Goal: Task Accomplishment & Management: Use online tool/utility

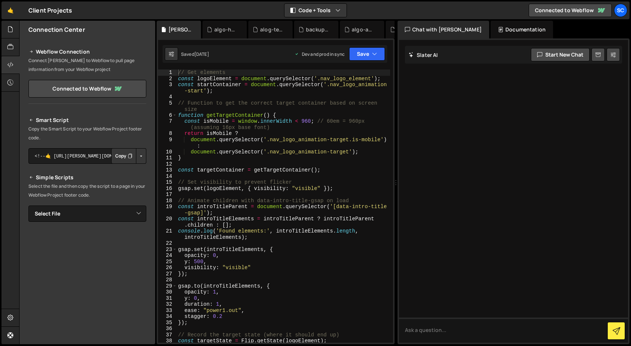
click at [236, 99] on div "// Get elements const logoElement = document . querySelector ( '.nav_logo_eleme…" at bounding box center [282, 211] width 213 height 285
click at [289, 192] on div "// Get elements const logoElement = document . querySelector ( '.nav_logo_eleme…" at bounding box center [282, 211] width 213 height 285
type textarea "});"
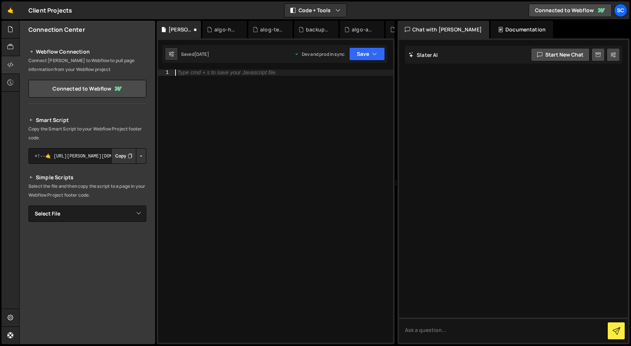
paste textarea "html.is-flipping .nav_logo_wrapper { transition: none !important; }"
click at [222, 98] on div "html . is - flipping . nav_logo_svg , html . is - flipping . nav_logo_wrapper {…" at bounding box center [283, 211] width 219 height 285
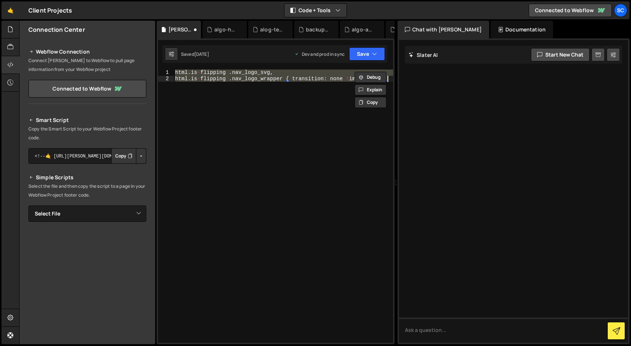
paste textarea "});"
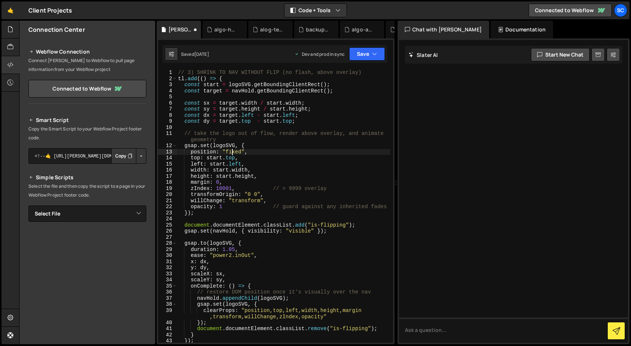
click at [231, 154] on div "// 3) SHRINK TO NAV WITHOUT FLIP (no flash, above overlay) tl . add (( ) => { c…" at bounding box center [282, 211] width 213 height 285
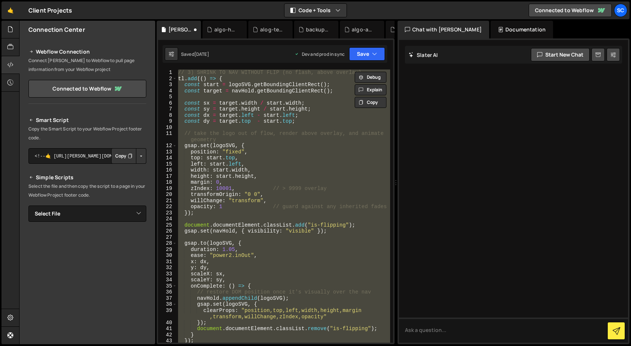
paste textarea "("
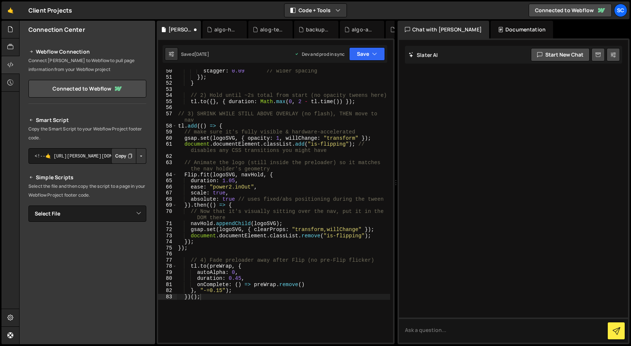
scroll to position [352, 0]
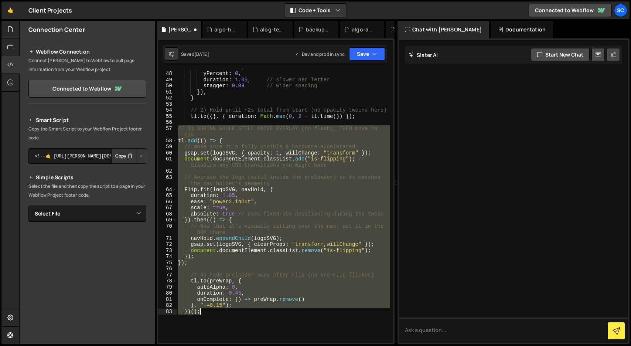
drag, startPoint x: 179, startPoint y: 128, endPoint x: 257, endPoint y: 312, distance: 200.1
click at [257, 312] on div "autoAlpha : 1 , yPercent : 0 , duration : 1.05 , // slower per letter stagger :…" at bounding box center [282, 206] width 213 height 285
paste textarea "}"
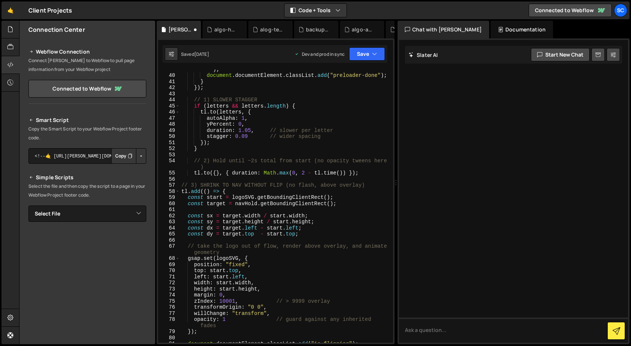
scroll to position [302, 0]
click at [373, 51] on icon "button" at bounding box center [374, 53] width 5 height 7
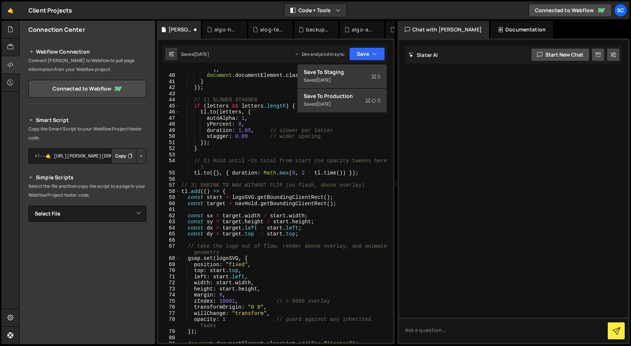
click at [120, 157] on button "Copy" at bounding box center [123, 156] width 25 height 16
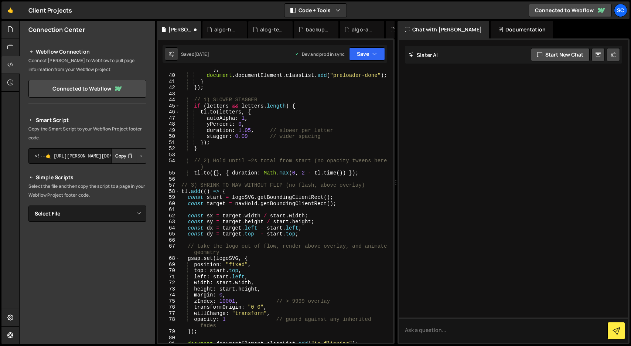
click at [240, 142] on div "if ( ! FORCE_PRELOADER ) sessionStorage . setItem ( RUN_KEY , "1" ) ; document …" at bounding box center [285, 205] width 210 height 291
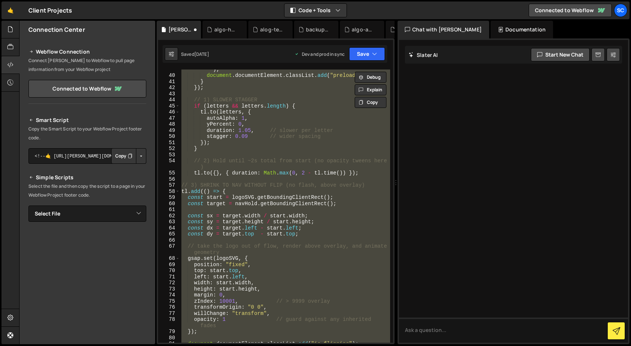
paste textarea "</script>"
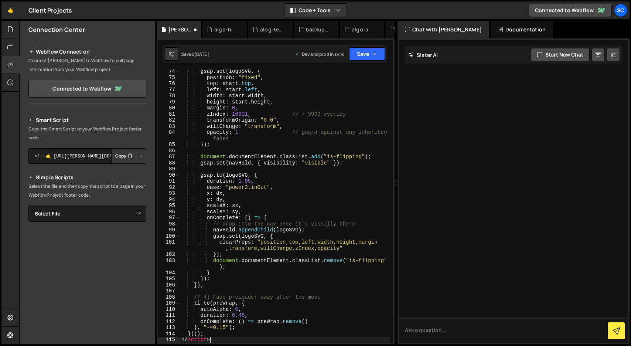
scroll to position [525, 0]
type textarea "<"
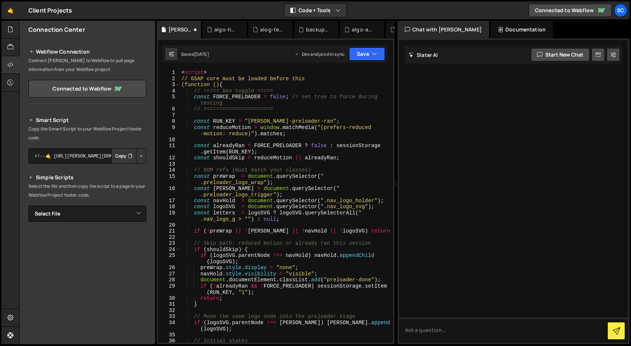
scroll to position [0, 0]
click at [207, 69] on div "< script > // GSAP core must be loaded before this (function () { // ===== Dev …" at bounding box center [285, 211] width 210 height 285
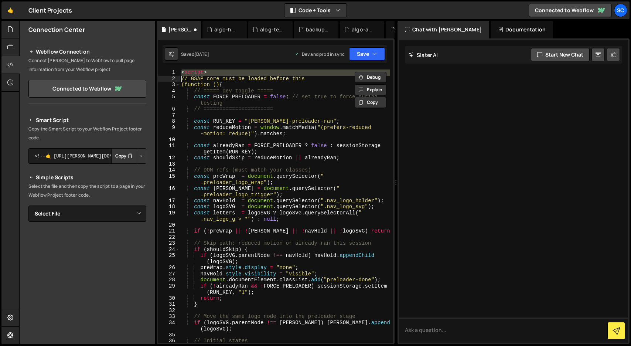
click at [207, 69] on div "< script > // GSAP core must be loaded before this (function () { // ===== Dev …" at bounding box center [285, 211] width 210 height 285
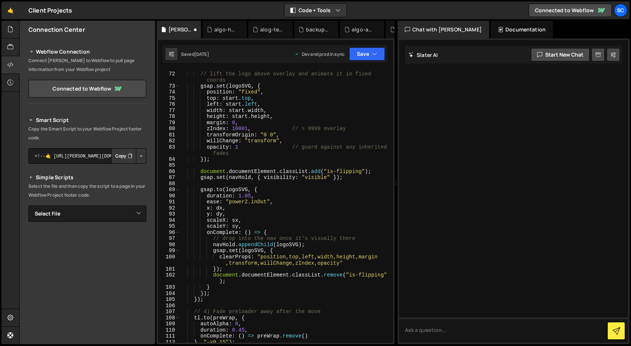
scroll to position [392, 0]
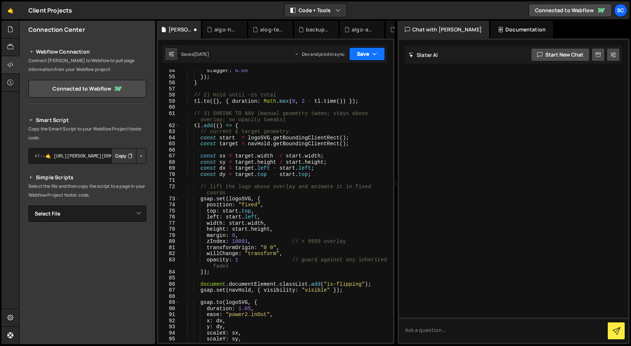
click at [374, 54] on icon "button" at bounding box center [374, 53] width 5 height 7
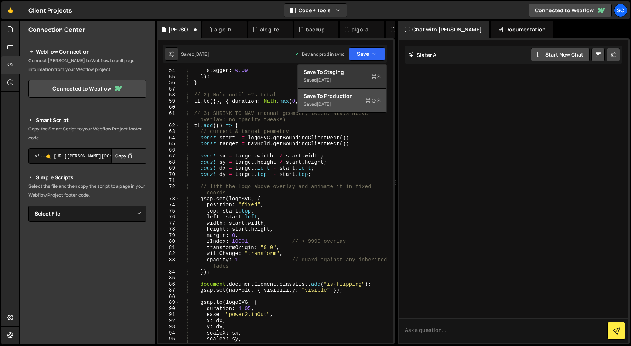
click at [346, 96] on div "Save to Production S" at bounding box center [341, 95] width 77 height 7
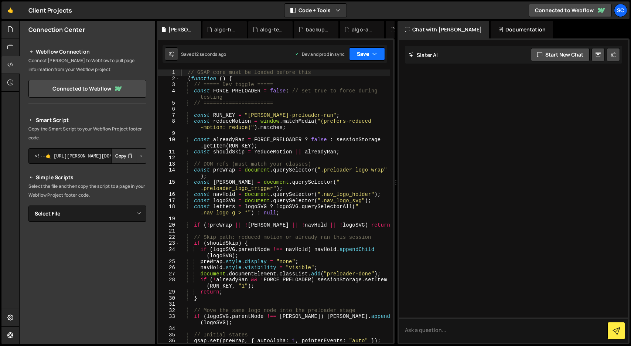
click at [379, 55] on button "Save" at bounding box center [367, 53] width 36 height 13
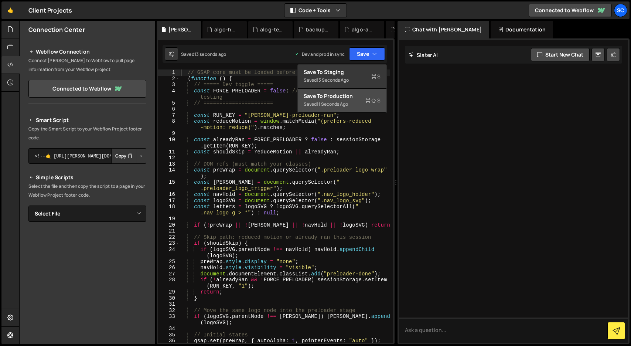
click at [355, 96] on div "Save to Production S" at bounding box center [341, 95] width 77 height 7
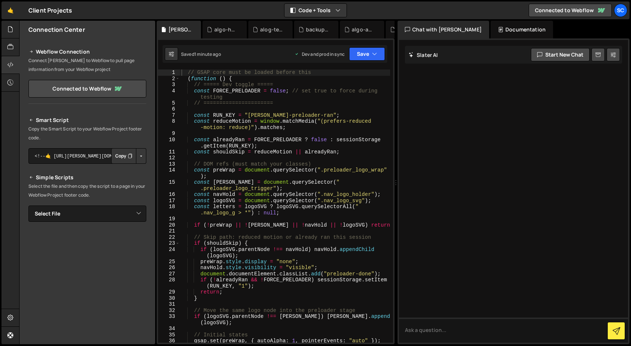
type textarea "const logoSVG = document.querySelector(".nav_logo_svg");"
click at [260, 199] on div "// GSAP core must be loaded before this ( function ( ) { // ===== Dev toggle ==…" at bounding box center [285, 211] width 210 height 285
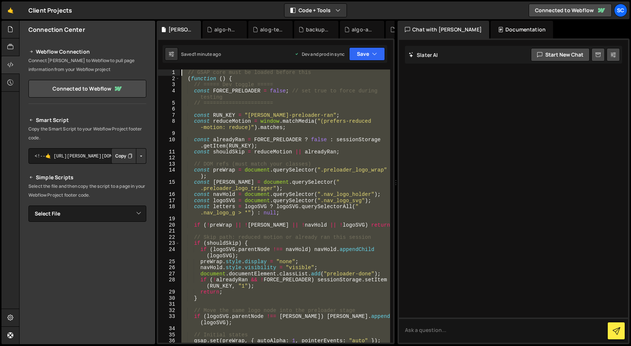
paste textarea
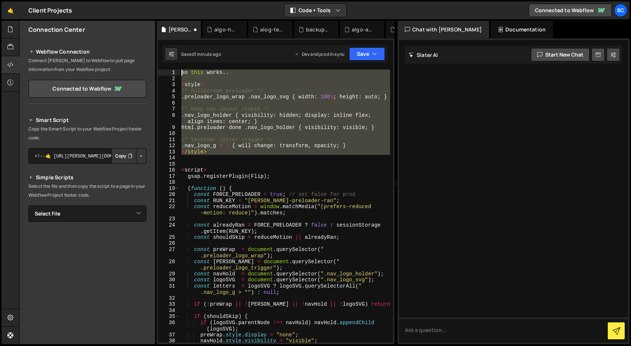
drag, startPoint x: 213, startPoint y: 158, endPoint x: 172, endPoint y: 44, distance: 121.3
click at [172, 44] on div "XXXXXXXXXXXXXXXXXXXXXXXXXXXXXXXXXXXXXXXXXXXXXXXXXXXXXXXXXXXXXXXXXXXXXXXXXXXXXXX…" at bounding box center [276, 190] width 238 height 305
type textarea "so this works.."
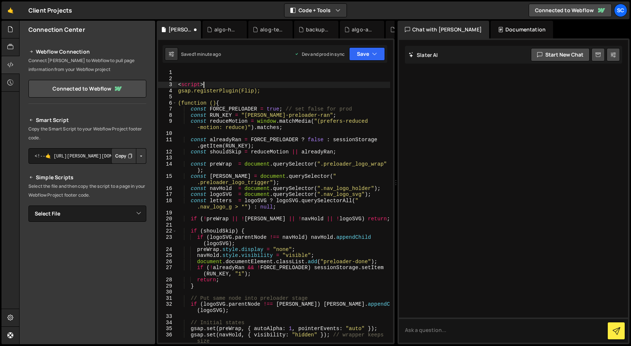
drag, startPoint x: 219, startPoint y: 84, endPoint x: 154, endPoint y: 66, distance: 66.9
click at [154, 66] on div "Files New File Javascript files 0 algo-animation2_wrap.js 0 0 algo-home-page-ma…" at bounding box center [324, 182] width 611 height 323
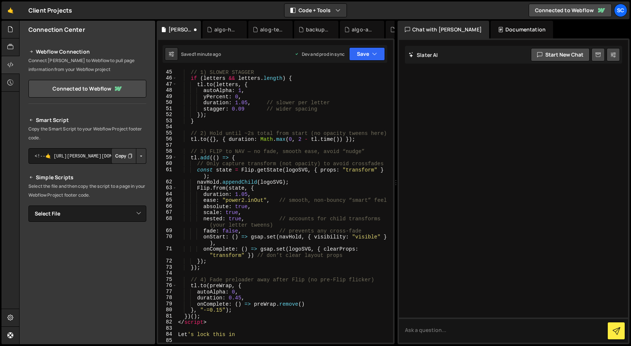
scroll to position [470, 0]
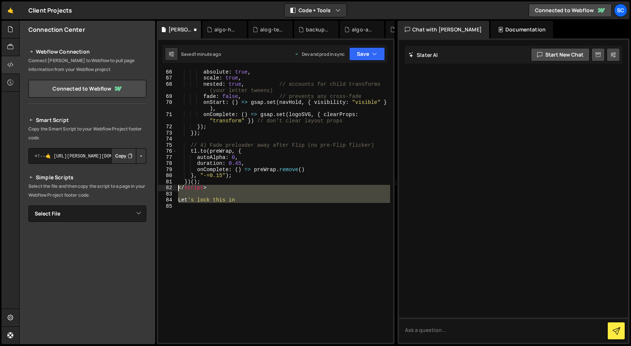
drag, startPoint x: 242, startPoint y: 206, endPoint x: 175, endPoint y: 186, distance: 70.0
click at [175, 186] on div "66 67 68 69 70 71 72 73 74 75 76 77 78 79 80 81 82 83 84 85 absolute : true , s…" at bounding box center [275, 205] width 235 height 273
type textarea "</script>"
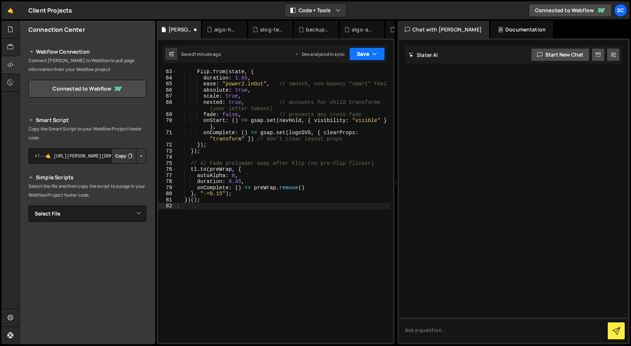
click at [373, 52] on icon "button" at bounding box center [374, 53] width 5 height 7
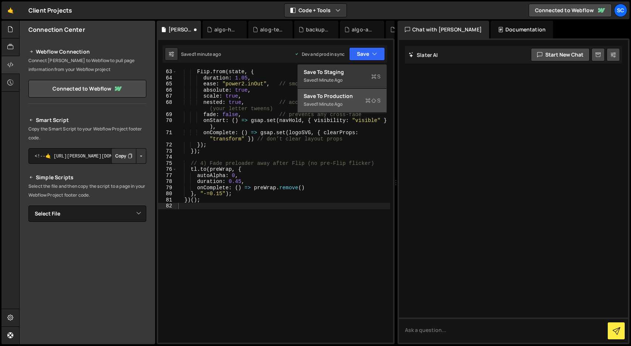
click at [355, 97] on div "Save to Production S" at bounding box center [341, 95] width 77 height 7
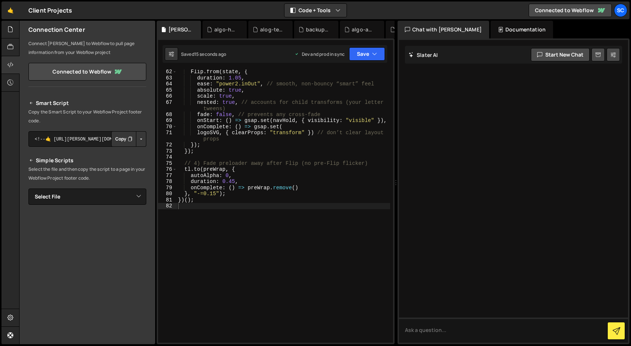
scroll to position [46, 0]
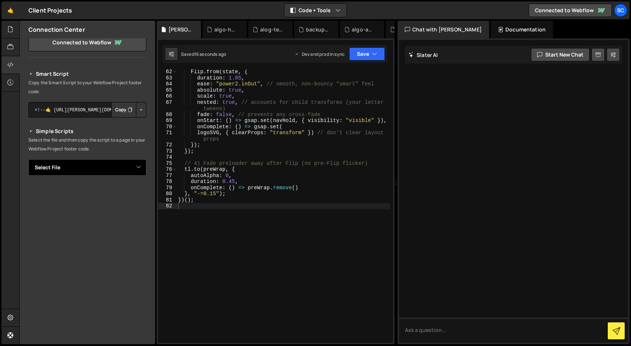
click at [129, 162] on select "Select File algo-animation2_wrap.js algo-home-page-main.js algo-marketing.[PERS…" at bounding box center [87, 167] width 118 height 16
select select "38325"
click at [28, 159] on select "Select File algo-animation2_wrap.js algo-home-page-main.js algo-marketing.[PERS…" at bounding box center [87, 167] width 118 height 16
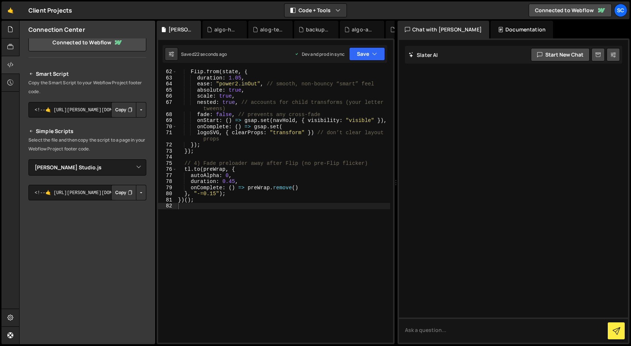
click at [120, 191] on button "Copy" at bounding box center [123, 193] width 25 height 16
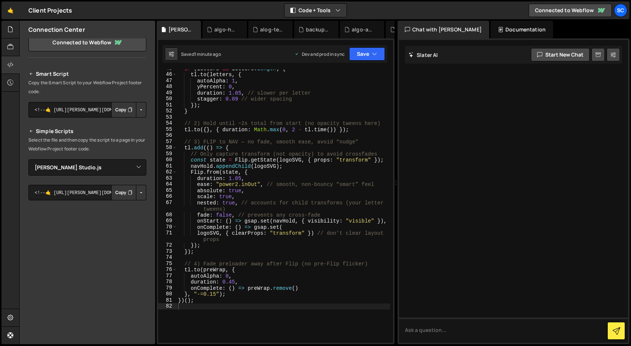
scroll to position [327, 0]
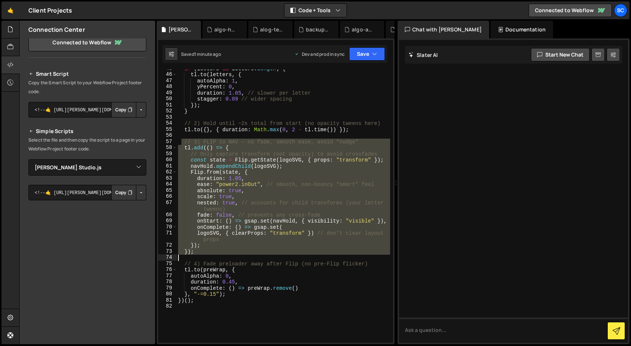
drag, startPoint x: 181, startPoint y: 139, endPoint x: 206, endPoint y: 256, distance: 119.5
click at [206, 256] on div "if ( letters && letters . length ) { tl . to ( letters , { autoAlpha : 1 , yPer…" at bounding box center [282, 207] width 213 height 285
paste textarea "});"
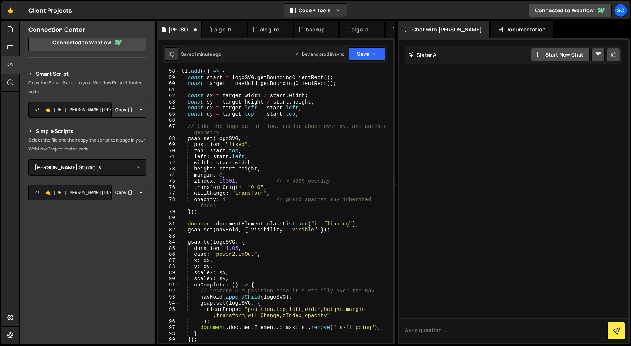
scroll to position [403, 0]
click at [367, 53] on button "Save" at bounding box center [367, 53] width 36 height 13
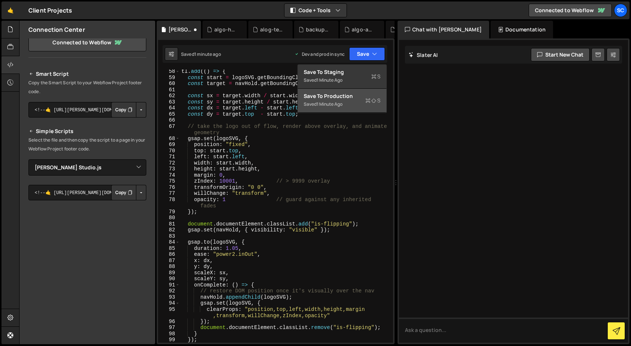
click at [351, 99] on div "Save to Production S" at bounding box center [341, 95] width 77 height 7
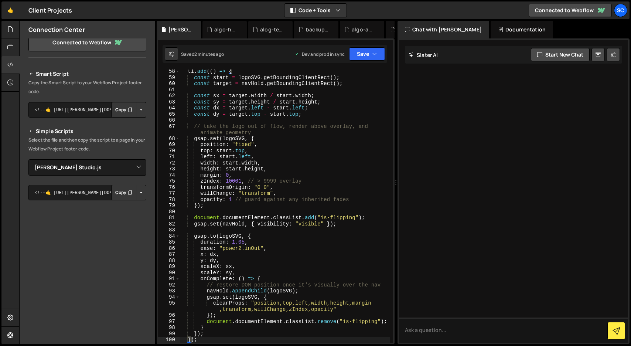
click at [234, 182] on div "tl . add (( ) => { const start = logoSVG . getBoundingClientRect ( ) ; const ta…" at bounding box center [285, 210] width 210 height 285
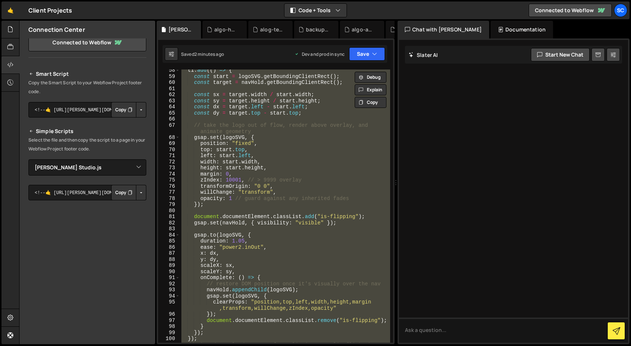
paste textarea "})();"
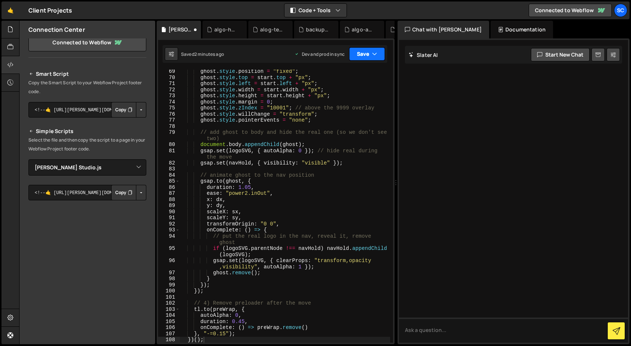
click at [370, 52] on button "Save" at bounding box center [367, 53] width 36 height 13
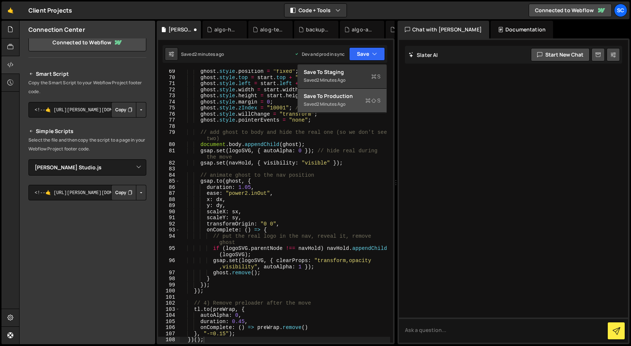
click at [362, 100] on div "Saved 2 minutes ago" at bounding box center [341, 104] width 77 height 9
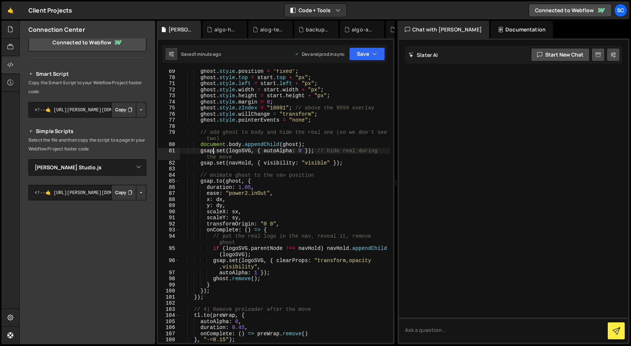
click at [212, 151] on div "ghost . style . position = "fixed" ; ghost . style . top = start . top + "px" ;…" at bounding box center [285, 210] width 210 height 285
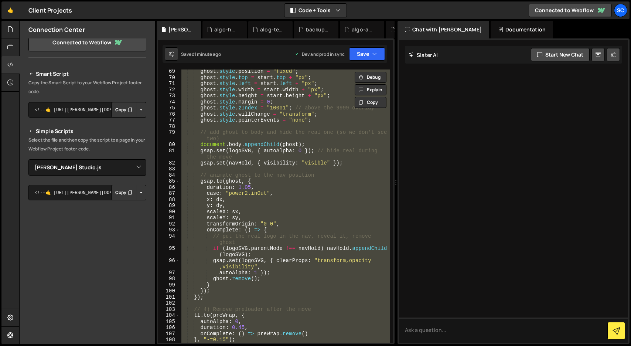
paste textarea "</script>"
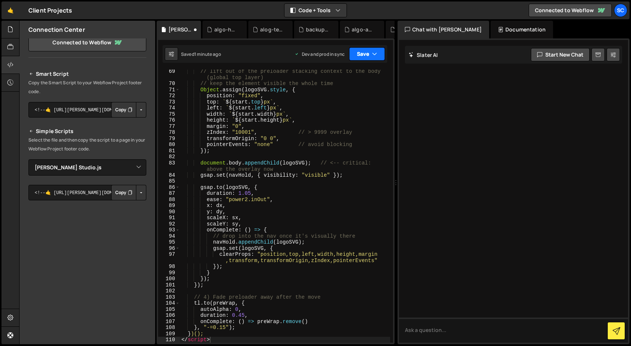
click at [367, 54] on button "Save" at bounding box center [367, 53] width 36 height 13
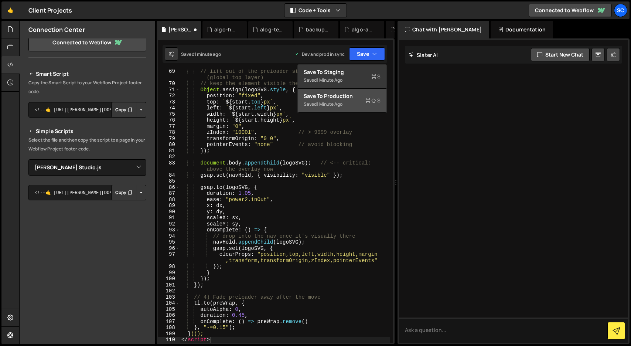
click at [345, 99] on div "Save to Production S" at bounding box center [341, 95] width 77 height 7
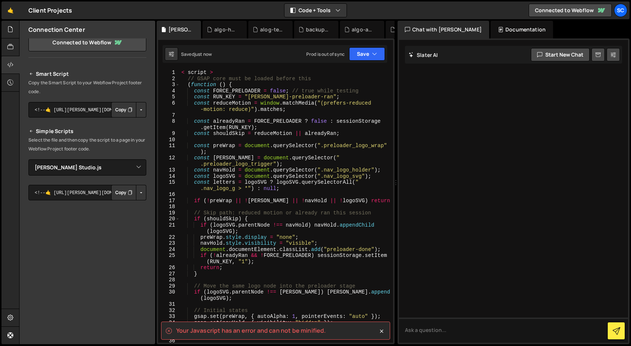
scroll to position [0, 0]
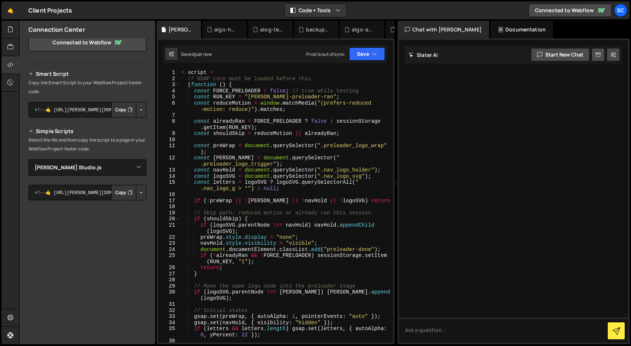
click at [205, 73] on div "< script > // GSAP core must be loaded before this ( function ( ) { const FORCE…" at bounding box center [285, 211] width 210 height 285
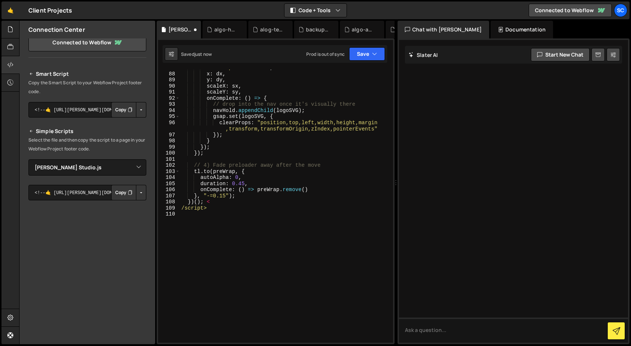
scroll to position [610, 0]
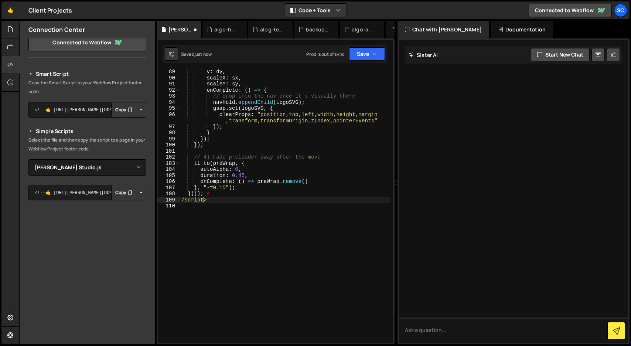
click at [203, 201] on div "y : dy , scaleX : sx , scaleY : sy , onComplete : ( ) => { // drop into the nav…" at bounding box center [285, 211] width 210 height 285
type textarea "/script>"
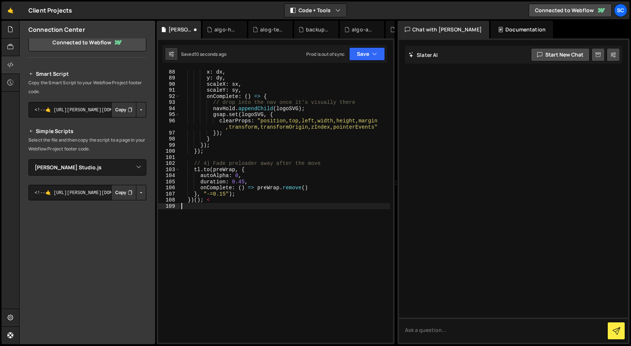
scroll to position [598, 0]
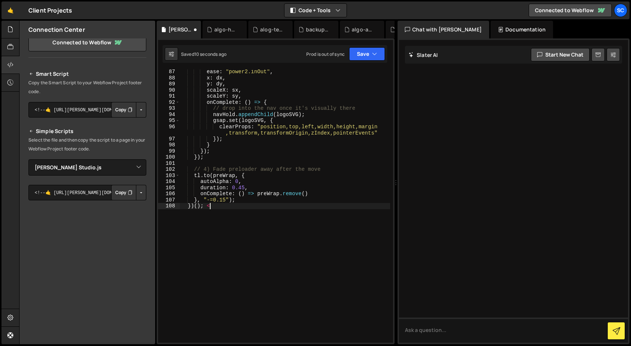
type textarea "})();"
click at [368, 54] on button "Save" at bounding box center [367, 53] width 36 height 13
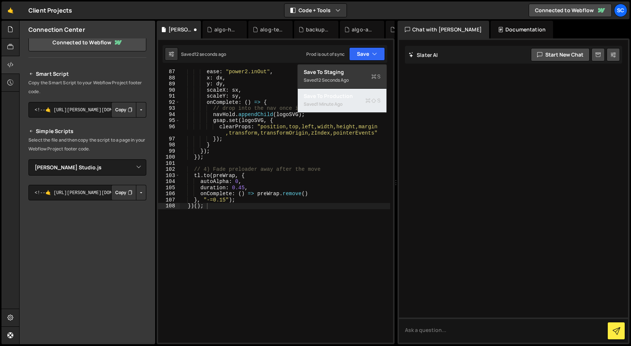
click at [357, 95] on div "Save to Production S" at bounding box center [341, 95] width 77 height 7
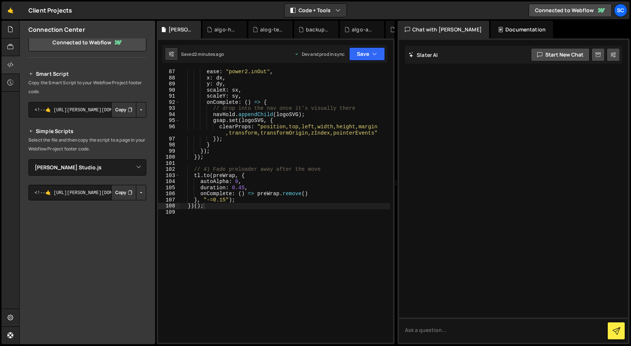
click at [270, 165] on div "ease : "power2.inOut" , x : dx , y : dy , scaleX : sx , scaleY : sy , onComplet…" at bounding box center [285, 211] width 210 height 285
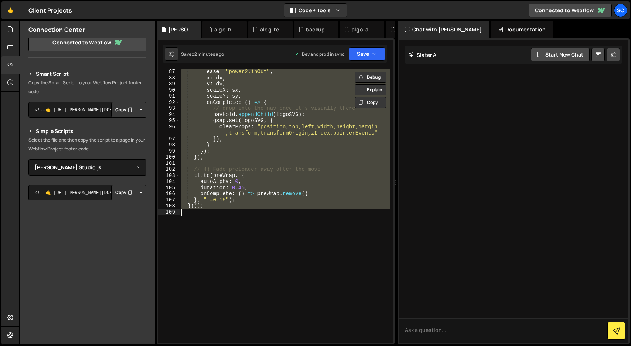
paste textarea "</script>"
type textarea "</script>"
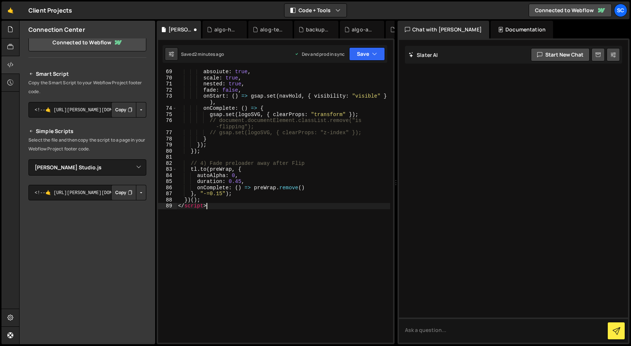
scroll to position [488, 0]
drag, startPoint x: 211, startPoint y: 205, endPoint x: 172, endPoint y: 203, distance: 38.4
click at [172, 203] on div "</script> 69 70 71 72 73 74 75 76 77 78 79 80 81 82 83 84 85 86 87 88 89 absolu…" at bounding box center [275, 205] width 235 height 273
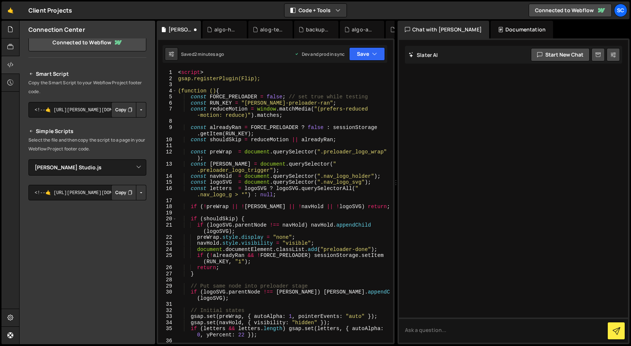
scroll to position [0, 0]
drag, startPoint x: 214, startPoint y: 71, endPoint x: 155, endPoint y: 66, distance: 59.2
click at [155, 66] on div "Files New File Javascript files 0 algo-animation2_wrap.js 0 0 algo-home-page-ma…" at bounding box center [324, 182] width 611 height 323
type textarea "<script>"
click at [372, 53] on icon "button" at bounding box center [374, 53] width 5 height 7
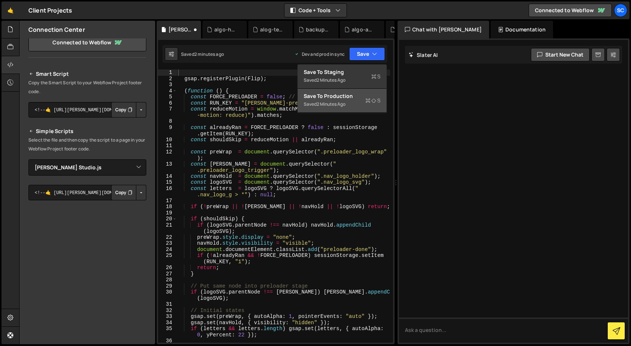
click at [358, 104] on div "Saved 2 minutes ago" at bounding box center [341, 104] width 77 height 9
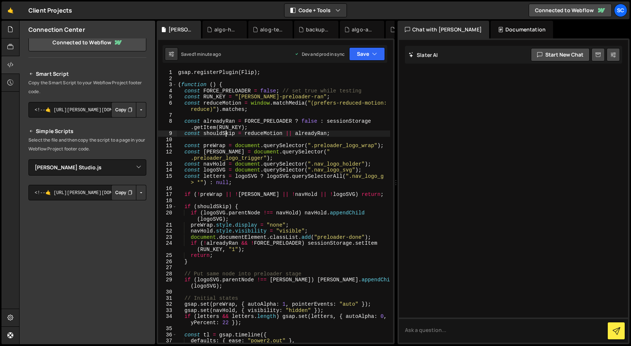
click at [227, 134] on div "gsap . registerPlugin ( Flip ) ; ( function ( ) { const FORCE_PRELOADER = false…" at bounding box center [282, 211] width 213 height 285
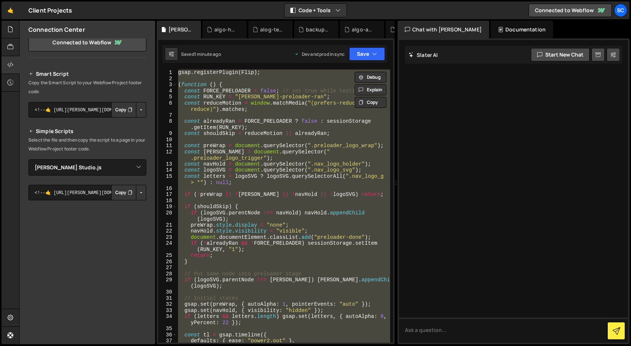
paste textarea "})();"
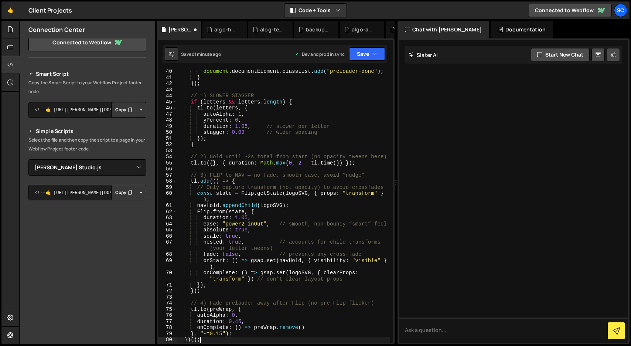
scroll to position [306, 0]
click at [363, 56] on button "Save" at bounding box center [367, 53] width 36 height 13
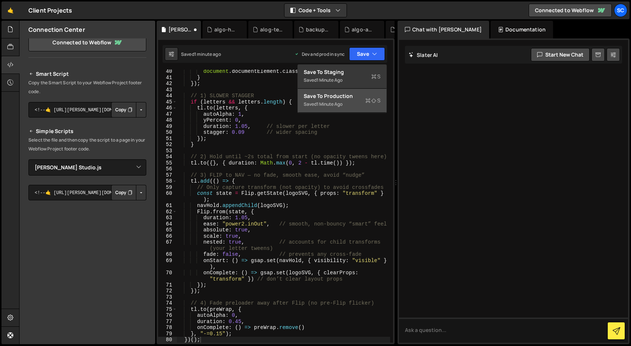
click at [356, 99] on button "Save to Production S Saved 1 minute ago" at bounding box center [342, 101] width 89 height 24
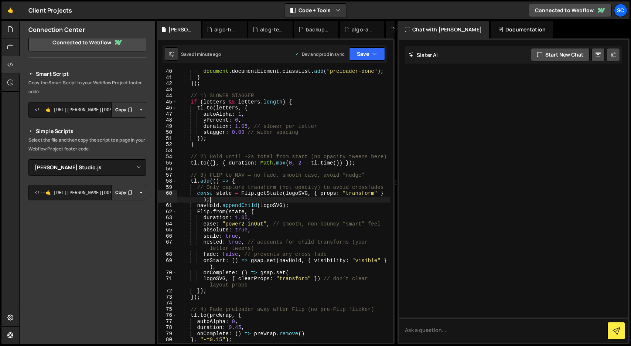
click at [284, 200] on div "document . documentElement . classList . add ( "preloader-done" ) ; } }) ; // 1…" at bounding box center [282, 210] width 213 height 285
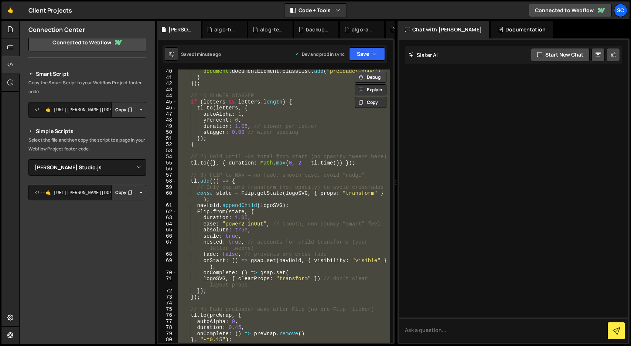
paste textarea "})();"
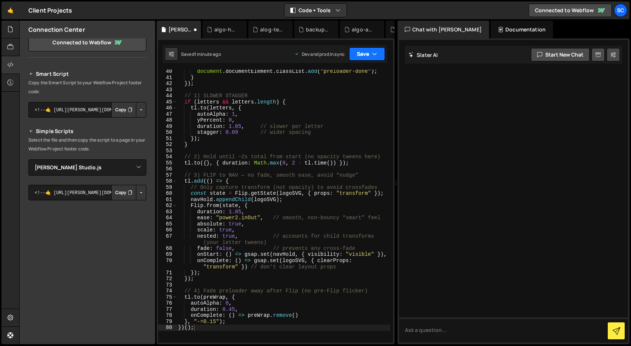
click at [364, 58] on button "Save" at bounding box center [367, 53] width 36 height 13
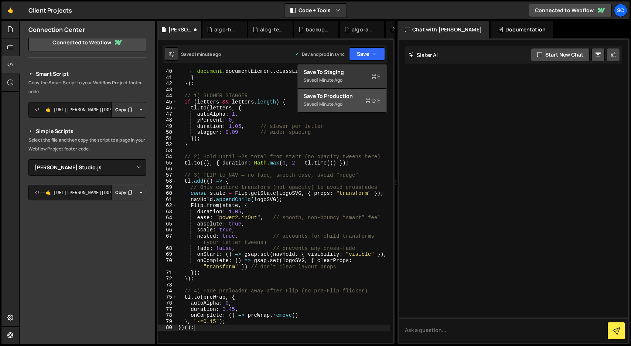
click at [349, 103] on div "Saved 1 minute ago" at bounding box center [341, 104] width 77 height 9
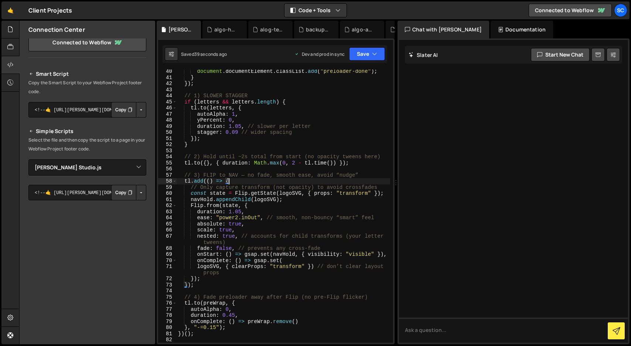
click at [254, 180] on div "document . documentElement . classList . add ( "preloader-done" ) ; } }) ; // 1…" at bounding box center [282, 210] width 213 height 285
click at [378, 188] on div "document . documentElement . classList . add ( "preloader-done" ) ; } }) ; // 1…" at bounding box center [282, 210] width 213 height 285
type textarea "// Only capture transform (not opacity) to avoid crossfades"
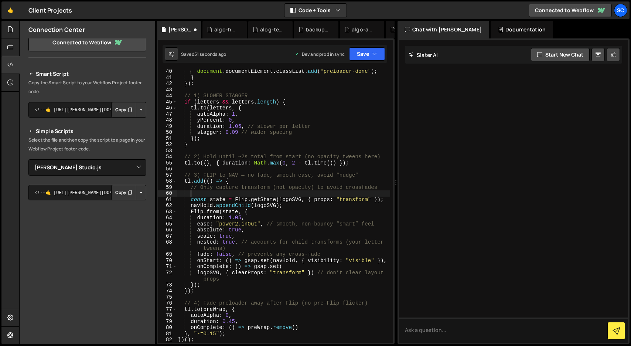
scroll to position [0, 0]
paste textarea "// gsap.set(logoSVG, { zIndex: 10000 }); // only if your overlay is < 10000 and…"
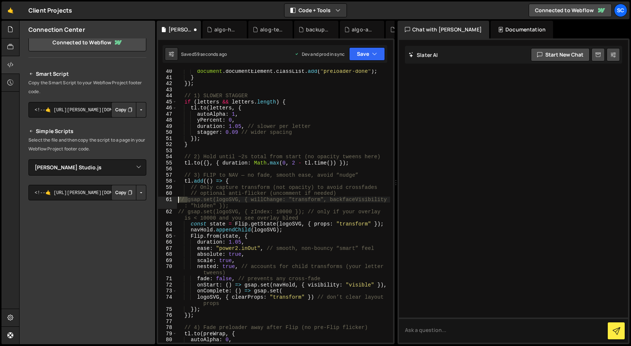
drag, startPoint x: 187, startPoint y: 199, endPoint x: 175, endPoint y: 200, distance: 12.2
click at [175, 200] on div "// gsap.set(logoSVG, { zIndex: 10000 }); // only if your overlay is < 10000 and…" at bounding box center [275, 205] width 235 height 273
drag, startPoint x: 185, startPoint y: 210, endPoint x: 174, endPoint y: 210, distance: 11.1
click at [174, 210] on div "gsap.set(logoSVG, { willChange: "transform", backfaceVisibility: "hidden" }); 4…" at bounding box center [275, 205] width 235 height 273
click at [303, 212] on div "document . documentElement . classList . add ( "preloader-done" ) ; } }) ; // 1…" at bounding box center [282, 210] width 213 height 285
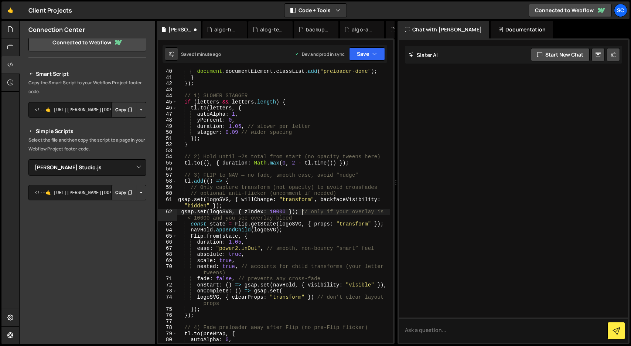
click at [308, 211] on div "document . documentElement . classList . add ( "preloader-done" ) ; } }) ; // 1…" at bounding box center [282, 210] width 213 height 285
click at [370, 56] on button "Save" at bounding box center [367, 53] width 36 height 13
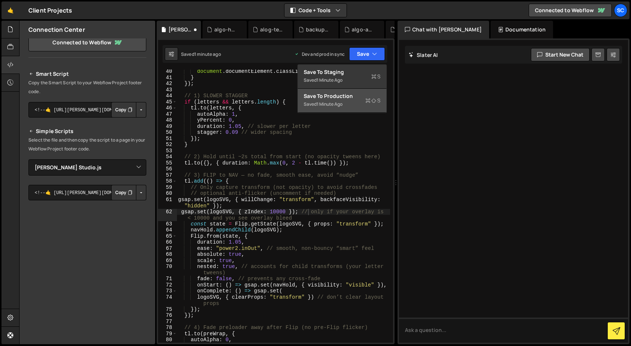
click at [358, 105] on div "Saved 1 minute ago" at bounding box center [341, 104] width 77 height 9
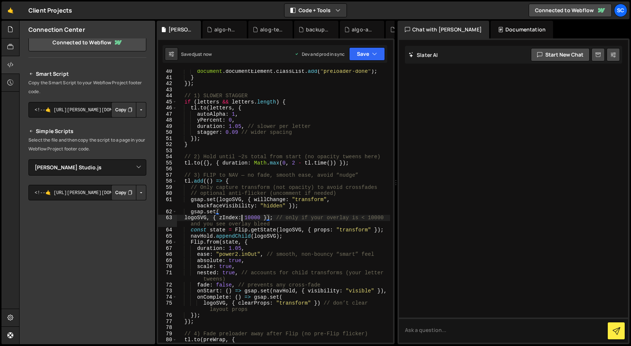
click at [241, 215] on div "document . documentElement . classList . add ( "preloader-done" ) ; } }) ; // 1…" at bounding box center [282, 210] width 213 height 285
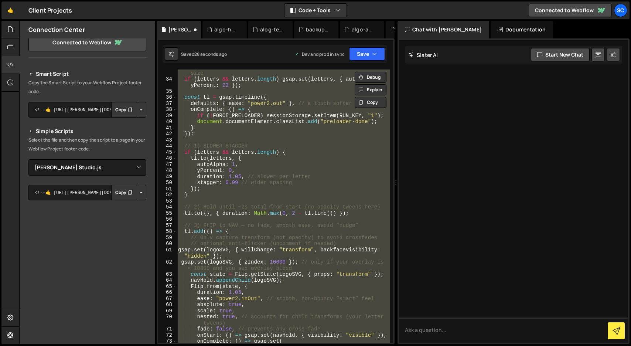
scroll to position [269, 0]
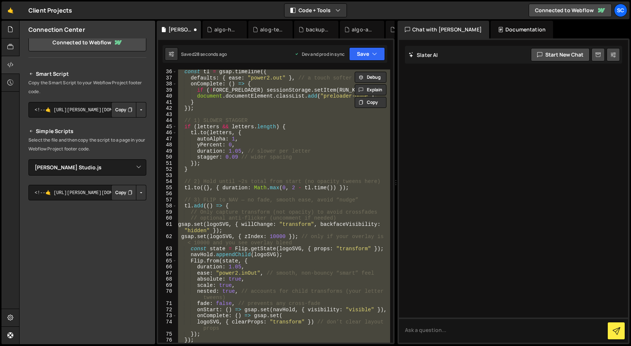
click at [256, 143] on div "const tl = gsap . timeline ({ defaults : { ease : "power2.out" } , // a touch s…" at bounding box center [282, 205] width 213 height 273
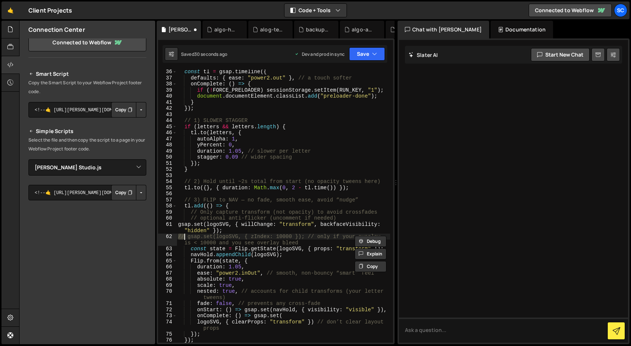
type textarea "// gsap.set(logoSVG, { willChange: "transform", backfaceVisibility: "hidden" });"
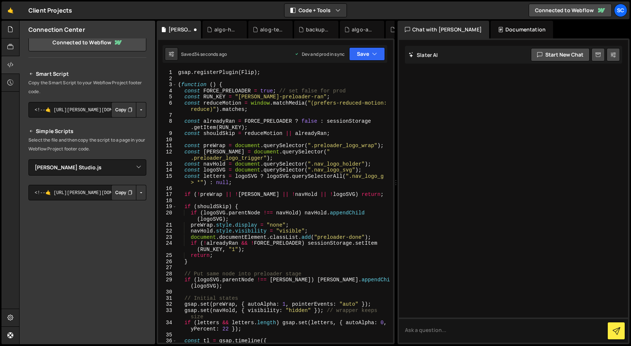
scroll to position [0, 0]
click at [361, 53] on button "Save" at bounding box center [367, 53] width 36 height 13
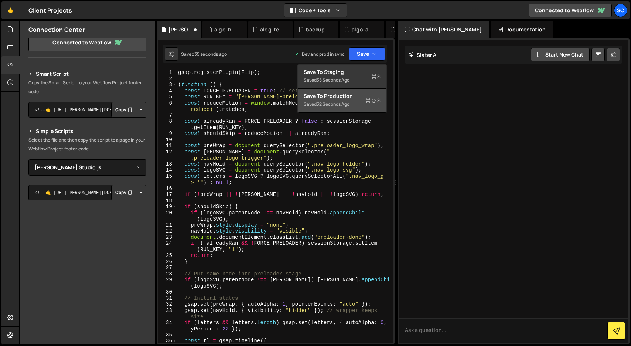
click at [357, 106] on div "Saved 32 seconds ago" at bounding box center [341, 104] width 77 height 9
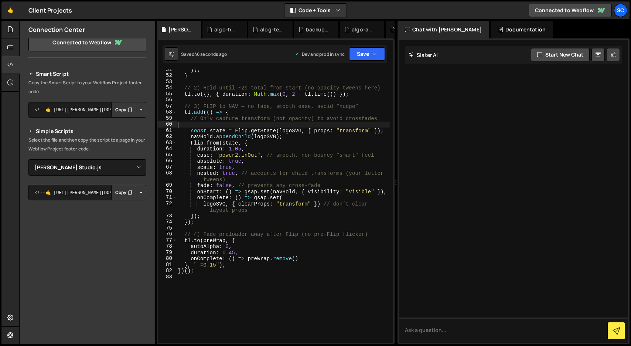
scroll to position [369, 0]
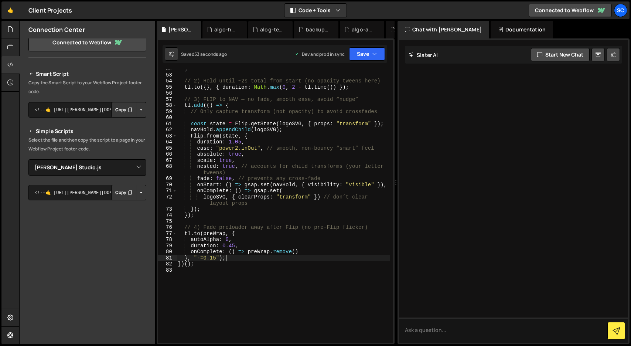
click at [236, 259] on div "} // 2) Hold until ~2s total from start (no opacity tweens here) tl . to ({ } ,…" at bounding box center [282, 208] width 213 height 285
click at [182, 233] on div "} // 2) Hold until ~2s total from start (no opacity tweens here) tl . to ({ } ,…" at bounding box center [282, 208] width 213 height 285
drag, startPoint x: 234, startPoint y: 244, endPoint x: 223, endPoint y: 245, distance: 11.5
click at [223, 245] on div "} // 2) Hold until ~2s total from start (no opacity tweens here) tl . to ({ } ,…" at bounding box center [282, 207] width 213 height 285
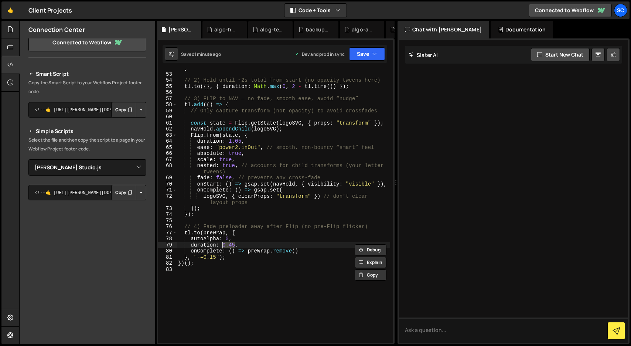
type textarea "duration: 0,"
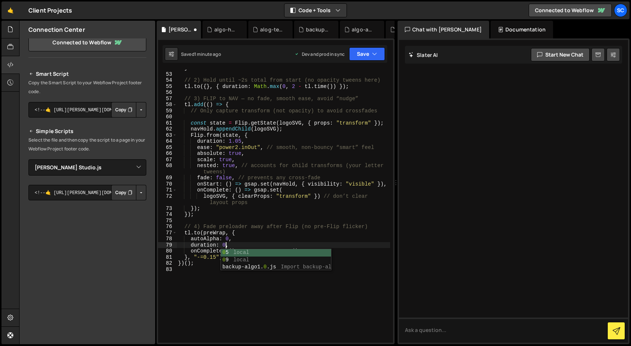
scroll to position [0, 3]
click at [262, 298] on div "} // 2) Hold until ~2s total from start (no opacity tweens here) tl . to ({ } ,…" at bounding box center [282, 207] width 213 height 285
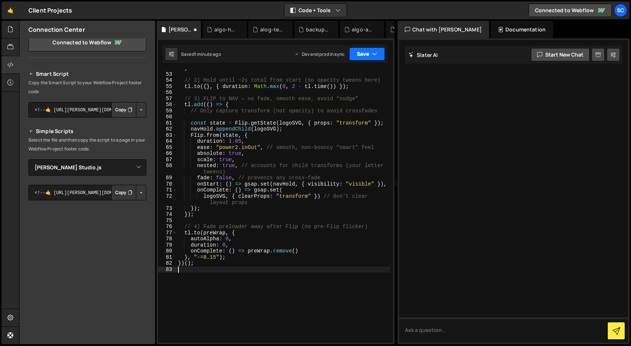
click at [366, 58] on button "Save" at bounding box center [367, 53] width 36 height 13
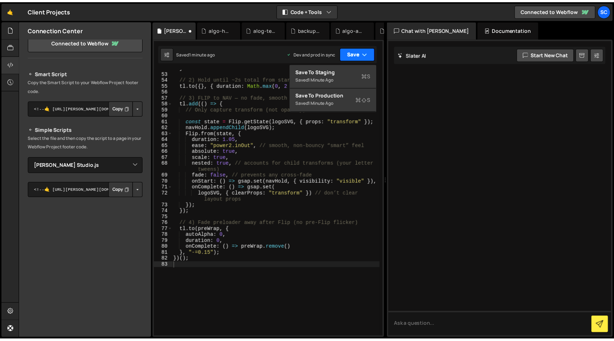
scroll to position [367, 0]
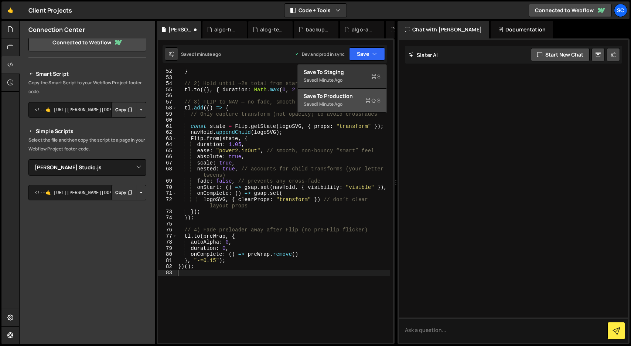
click at [358, 102] on div "Saved 1 minute ago" at bounding box center [341, 104] width 77 height 9
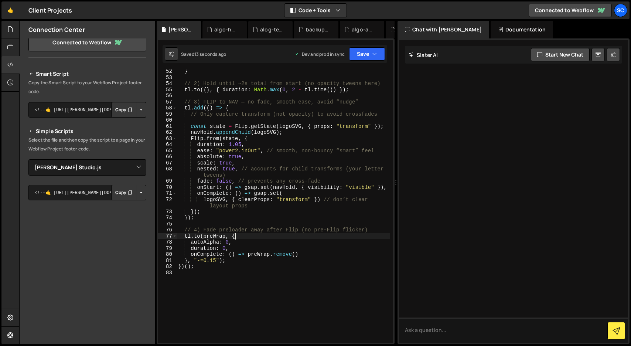
click at [245, 235] on div "} // 2) Hold until ~2s total from start (no opacity tweens here) tl . to ({ } ,…" at bounding box center [282, 210] width 213 height 285
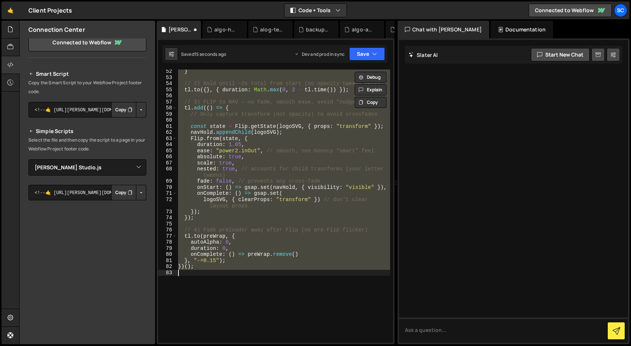
type textarea "duration: 0.45,"
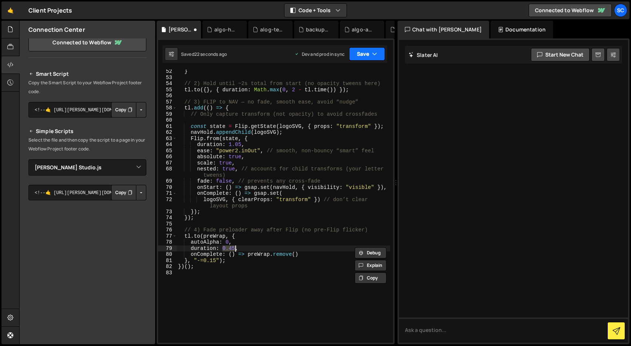
click at [370, 56] on button "Save" at bounding box center [367, 53] width 36 height 13
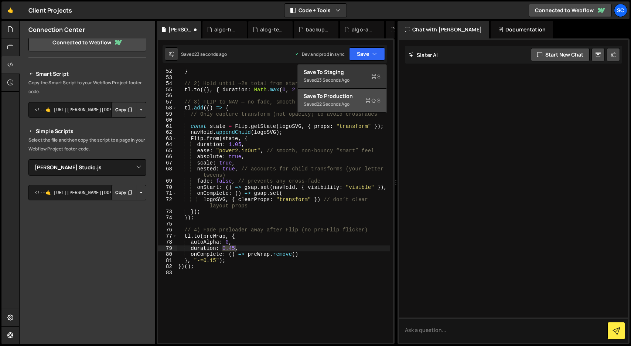
click at [355, 100] on div "Saved 22 seconds ago" at bounding box center [341, 104] width 77 height 9
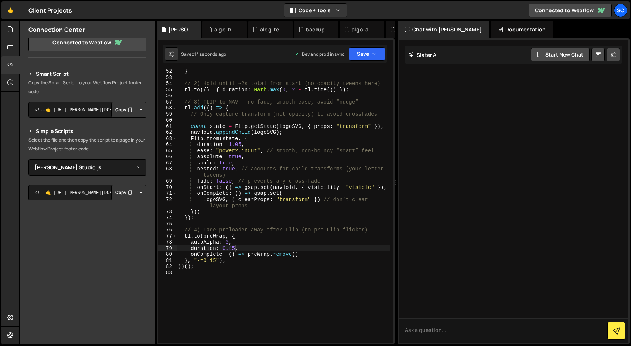
click at [274, 285] on div "} // 2) Hold until ~2s total from start (no opacity tweens here) tl . to ({ } ,…" at bounding box center [282, 210] width 213 height 285
click at [192, 217] on div "} // 2) Hold until ~2s total from start (no opacity tweens here) tl . to ({ } ,…" at bounding box center [282, 210] width 213 height 285
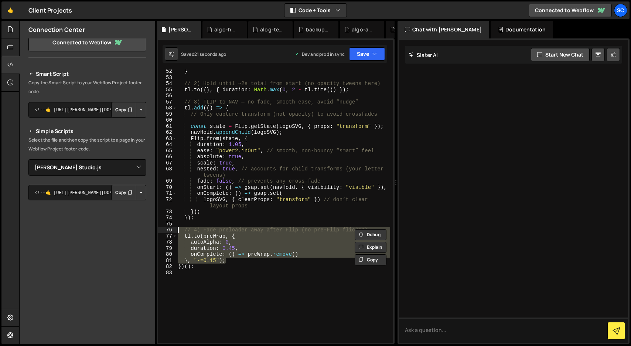
drag, startPoint x: 240, startPoint y: 262, endPoint x: 177, endPoint y: 231, distance: 70.5
click at [177, 231] on div "} // 2) Hold until ~2s total from start (no opacity tweens here) tl . to ({ } ,…" at bounding box center [282, 210] width 213 height 285
click at [274, 202] on div "} // 2) Hold until ~2s total from start (no opacity tweens here) tl . to ({ } ,…" at bounding box center [282, 210] width 213 height 285
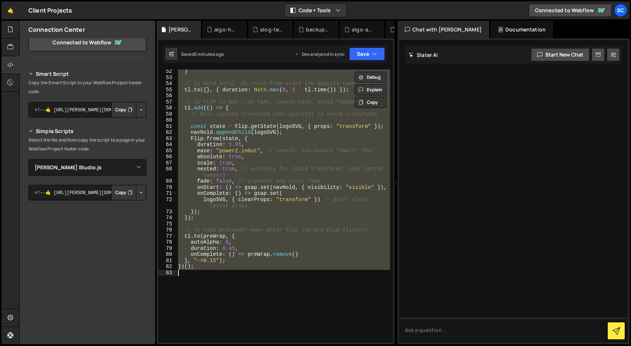
paste textarea
type textarea "})();"
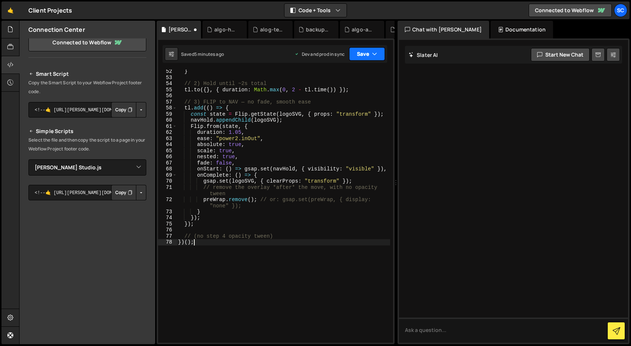
click at [368, 58] on button "Save" at bounding box center [367, 53] width 36 height 13
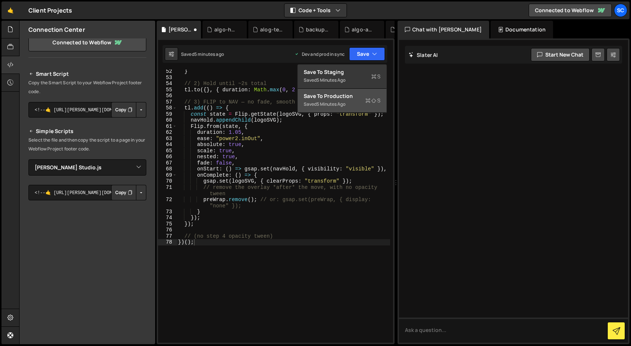
click at [359, 95] on div "Save to Production S" at bounding box center [341, 95] width 77 height 7
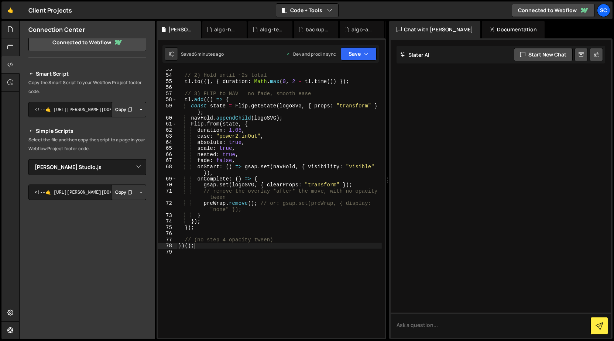
scroll to position [388, 0]
click at [228, 252] on div "// 2) Hold until ~2s total tl . to ({ } , { duration : Math . max ( 0 , 2 - tl …" at bounding box center [279, 205] width 205 height 281
paste textarea "}"
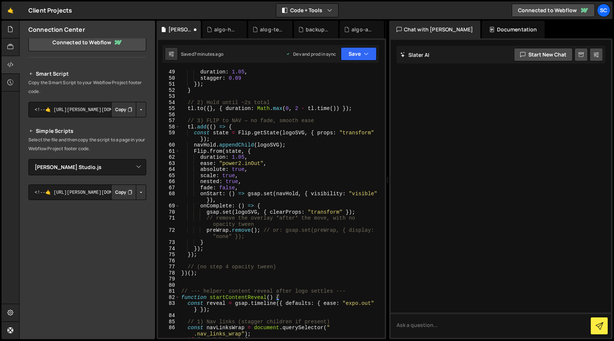
scroll to position [358, 0]
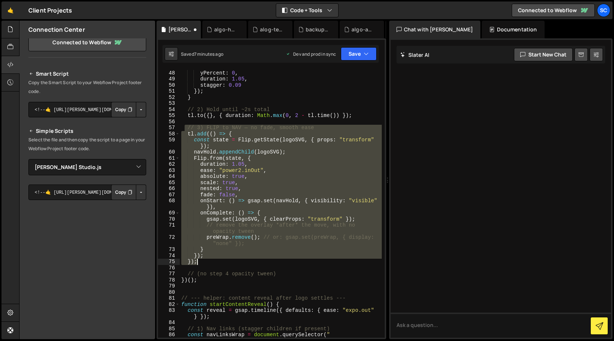
drag, startPoint x: 185, startPoint y: 126, endPoint x: 220, endPoint y: 262, distance: 140.6
click at [220, 262] on div "autoAlpha : 1 , yPercent : 0 , duration : 1.05 , stagger : 0.09 }) ; } // 2) Ho…" at bounding box center [281, 207] width 202 height 287
paste textarea
type textarea "});"
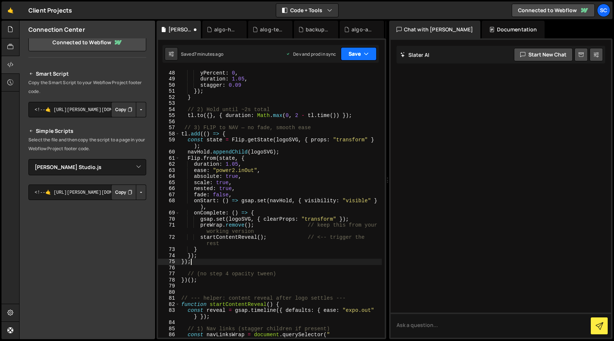
click at [366, 55] on icon "button" at bounding box center [366, 53] width 5 height 7
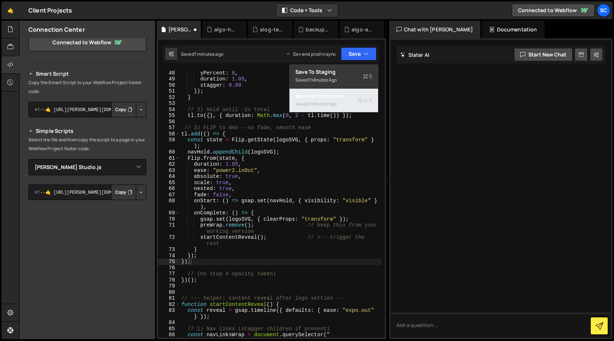
click at [358, 97] on icon at bounding box center [359, 100] width 5 height 7
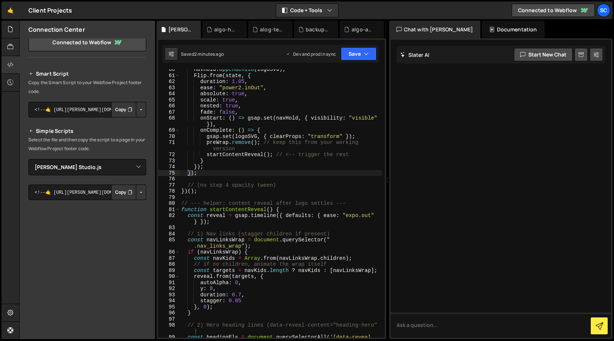
scroll to position [442, 0]
click at [240, 195] on div "navHold . appendChild ( logoSVG ) ; Flip . from ( state , { duration : 1.05 , e…" at bounding box center [281, 209] width 202 height 287
click at [354, 203] on div "navHold . appendChild ( logoSVG ) ; Flip . from ( state , { duration : 1.05 , e…" at bounding box center [281, 209] width 202 height 287
type textarea "// --- helper: content reveal after logo settles ---"
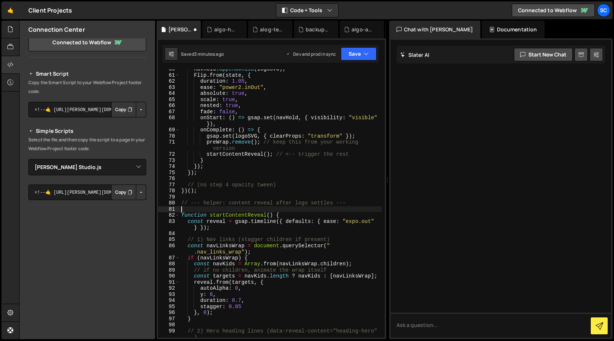
paste textarea "gsap.set('[data-reveal-content="hero-video"]', { autoAlpha: 0 });"
type textarea "gsap.set('[data-reveal-content="hero-video"]', { autoAlpha: 0 });"
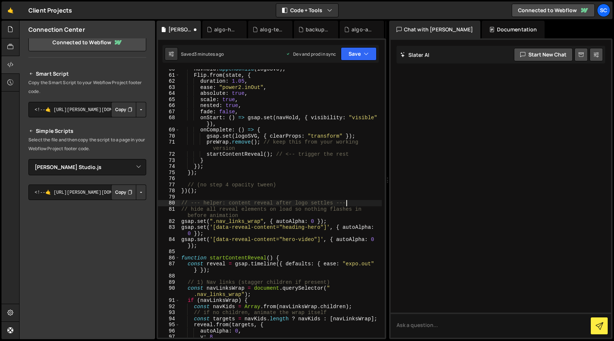
click at [351, 203] on div "navHold . appendChild ( logoSVG ) ; Flip . from ( state , { duration : 1.05 , e…" at bounding box center [281, 206] width 202 height 281
type textarea "// --- helper: content reveal after logo settles ---"
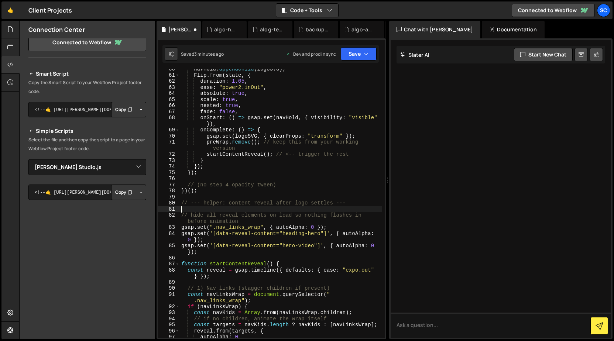
scroll to position [447, 0]
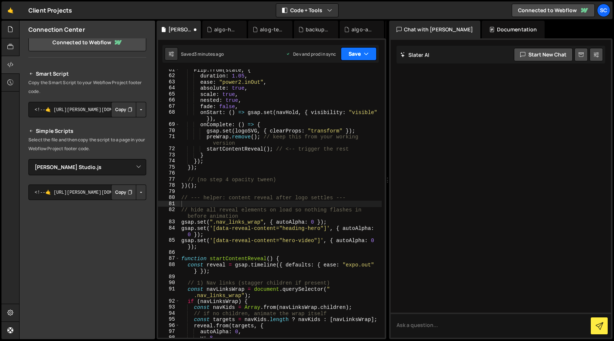
click at [367, 55] on icon "button" at bounding box center [366, 53] width 5 height 7
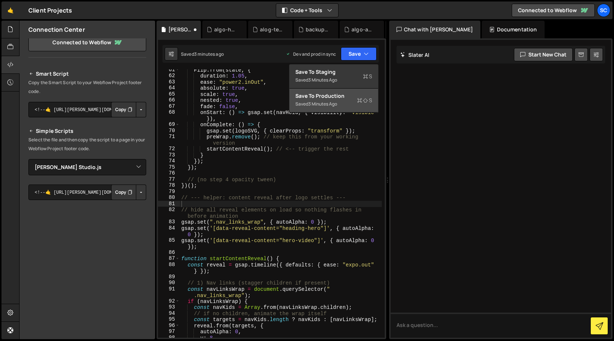
click at [347, 103] on div "Saved 3 minutes ago" at bounding box center [333, 104] width 77 height 9
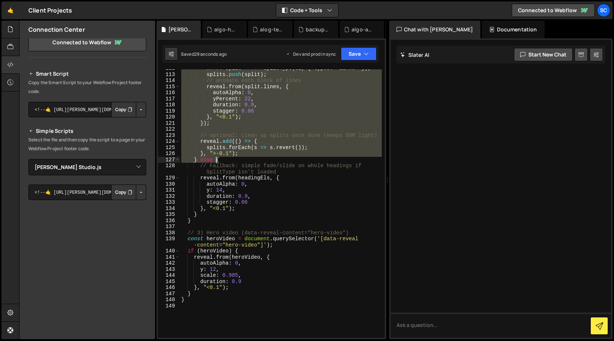
scroll to position [828, 0]
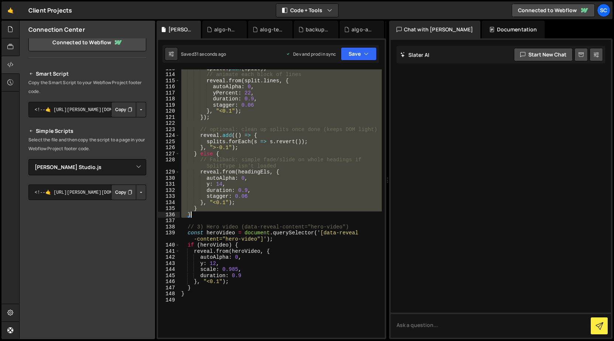
drag, startPoint x: 201, startPoint y: 130, endPoint x: 206, endPoint y: 217, distance: 86.5
click at [206, 217] on div "splits . push ( split ) ; // animate each block of lines reveal . from ( split …" at bounding box center [281, 205] width 202 height 281
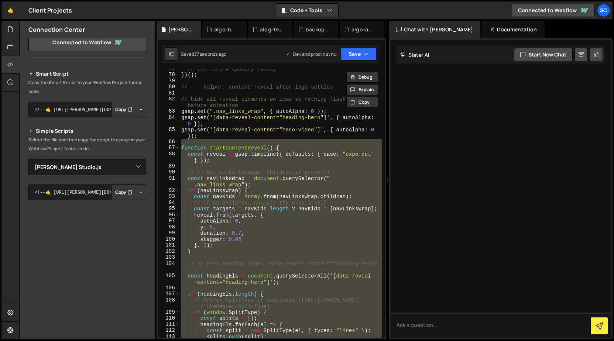
scroll to position [556, 0]
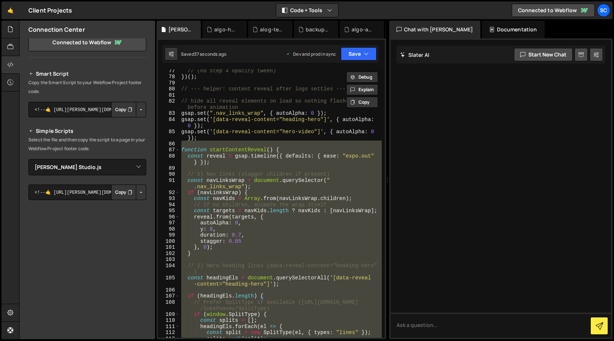
click at [229, 181] on div "// (no step 4 opacity tween) }) ( ) ; // --- helper: content reveal after logo …" at bounding box center [281, 203] width 202 height 268
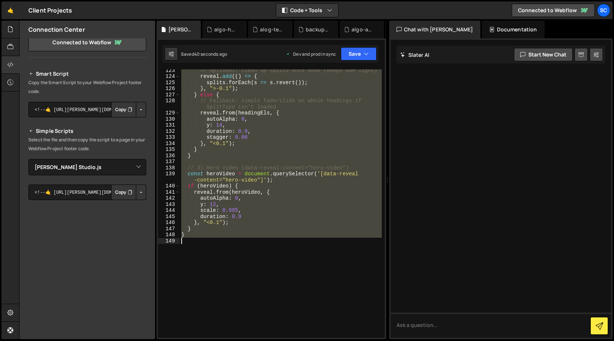
drag, startPoint x: 210, startPoint y: 144, endPoint x: 206, endPoint y: 243, distance: 99.8
click at [206, 243] on div "// optional: clean up splits once done (keeps DOM light) reveal . add (( ) => {…" at bounding box center [281, 207] width 202 height 281
paste textarea
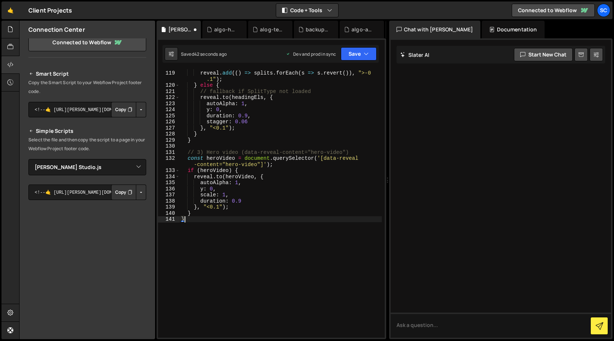
scroll to position [834, 0]
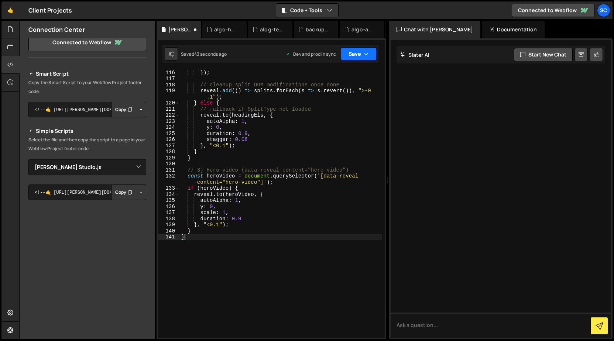
click at [349, 56] on button "Save" at bounding box center [359, 53] width 36 height 13
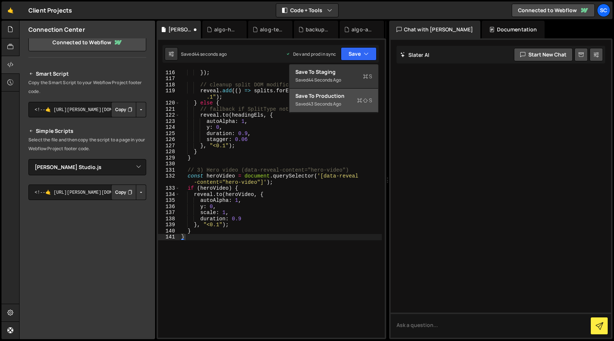
click at [355, 105] on div "Saved 43 seconds ago" at bounding box center [333, 104] width 77 height 9
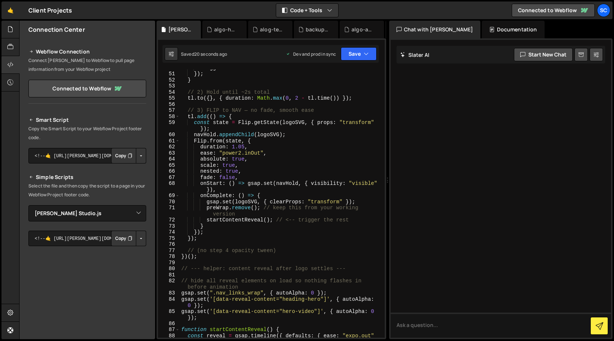
scroll to position [377, 0]
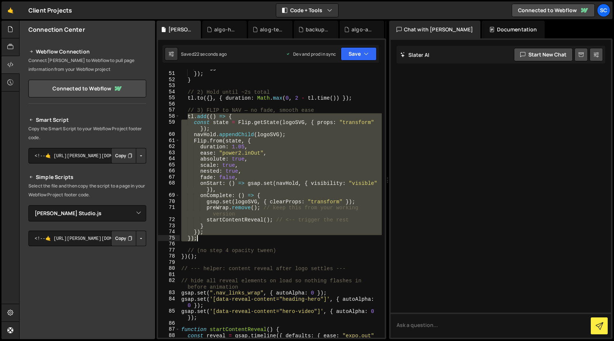
drag, startPoint x: 186, startPoint y: 116, endPoint x: 234, endPoint y: 240, distance: 133.0
click at [234, 240] on div "stagger : 0.09 }) ; } // 2) Hold until ~2s total tl . to ({ } , { duration : Ma…" at bounding box center [281, 208] width 202 height 287
paste textarea
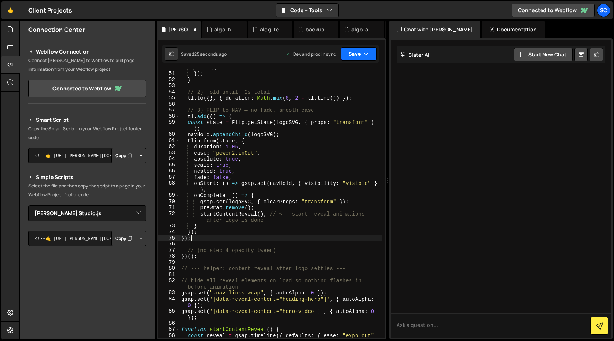
click at [365, 53] on icon "button" at bounding box center [366, 53] width 5 height 7
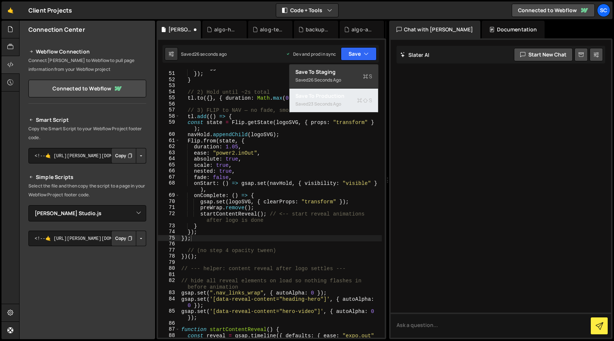
click at [355, 103] on div "Saved 23 seconds ago" at bounding box center [333, 104] width 77 height 9
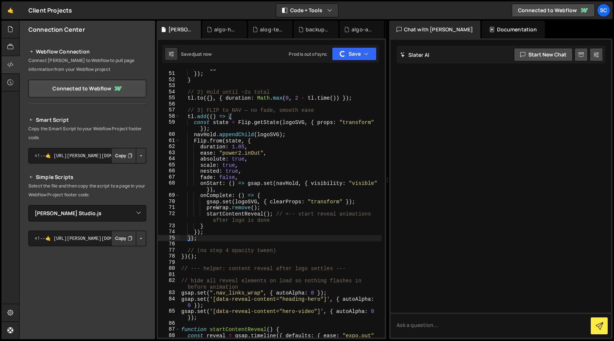
click at [311, 251] on div "stagger : 0.09 }) ; } // 2) Hold until ~2s total tl . to ({ } , { duration : Ma…" at bounding box center [281, 208] width 202 height 287
click at [305, 227] on div "stagger : 0.09 }) ; } // 2) Hold until ~2s total tl . to ({ } , { duration : Ma…" at bounding box center [281, 208] width 202 height 287
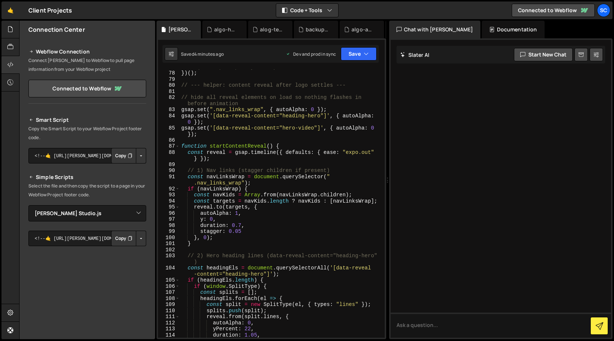
scroll to position [560, 0]
drag, startPoint x: 186, startPoint y: 144, endPoint x: 197, endPoint y: 146, distance: 10.5
click at [197, 146] on div "} 77 78 79 80 81 82 83 84 85 86 87 88 89 90 91 92 93 94 95 96 97 98 99 100 101 …" at bounding box center [271, 203] width 227 height 268
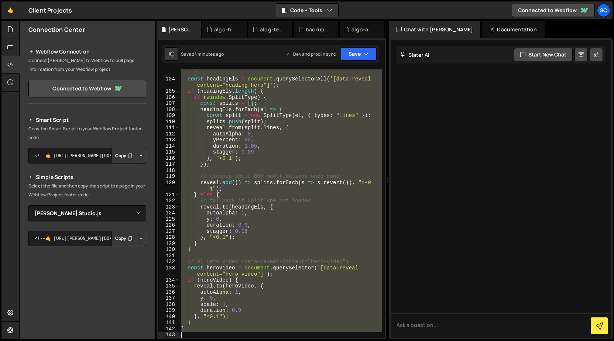
scroll to position [749, 0]
drag, startPoint x: 184, startPoint y: 142, endPoint x: 283, endPoint y: 355, distance: 235.5
click at [283, 341] on html "Projects [GEOGRAPHIC_DATA] Blog Sc Projects Your Teams Account Upgrade Logout" at bounding box center [307, 170] width 614 height 341
paste textarea
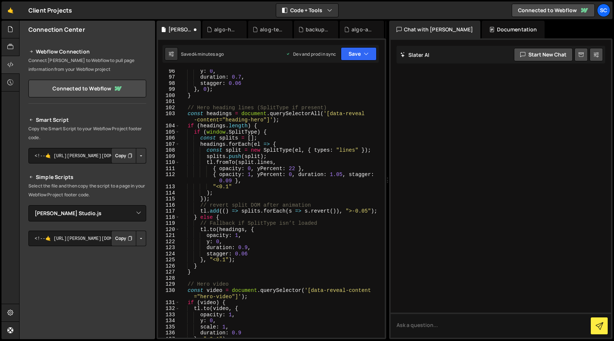
scroll to position [689, 0]
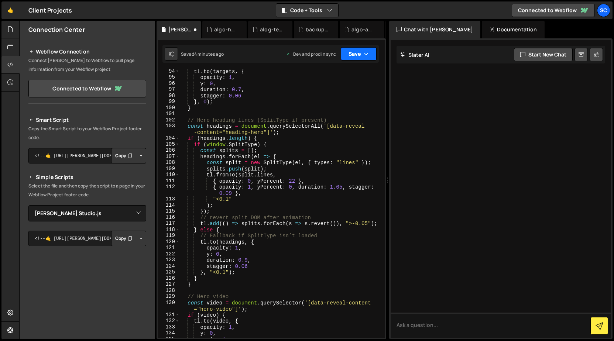
click at [361, 59] on button "Save" at bounding box center [359, 53] width 36 height 13
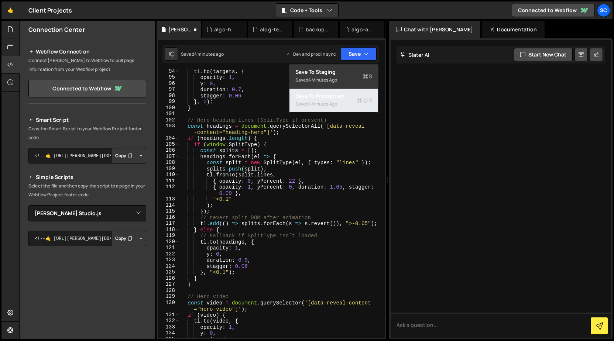
click at [353, 99] on div "Save to Production S" at bounding box center [333, 95] width 77 height 7
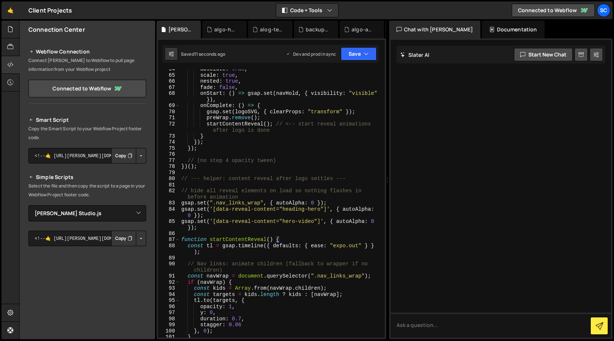
scroll to position [451, 0]
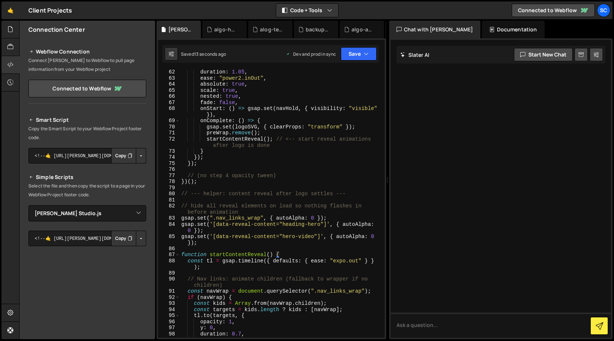
click at [213, 165] on div "duration : 1.05 , ease : "power2.inOut" , absolute : true , scale : true , nest…" at bounding box center [281, 209] width 202 height 281
paste textarea "}"
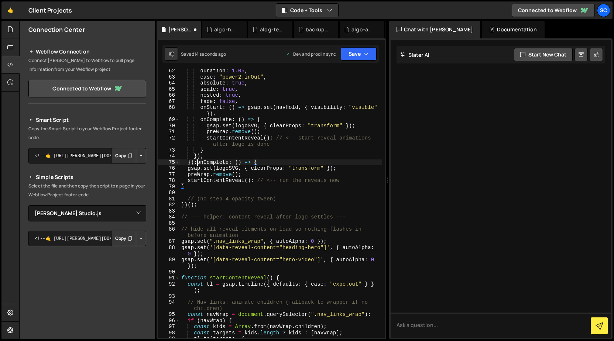
drag, startPoint x: 197, startPoint y: 163, endPoint x: 226, endPoint y: 166, distance: 29.0
click at [198, 163] on div "duration : 1.05 , ease : "power2.inOut" , absolute : true , scale : true , nest…" at bounding box center [281, 208] width 202 height 281
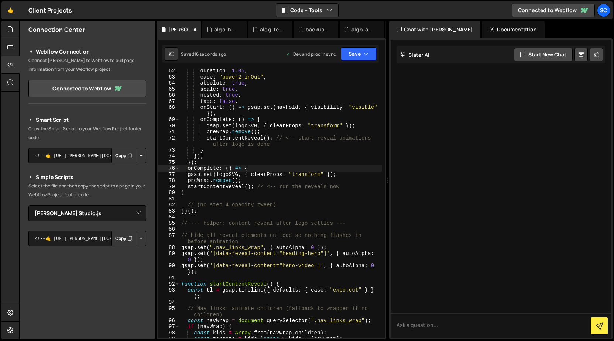
type textarea "onComplete: () => {"
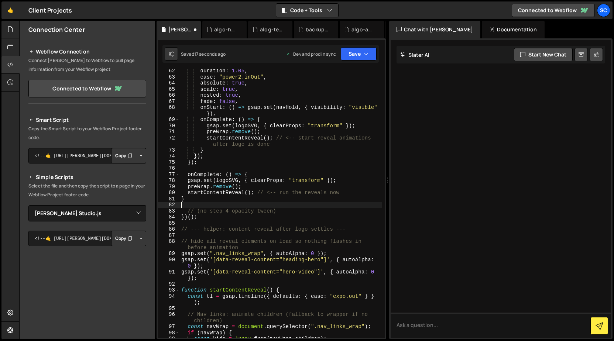
click at [259, 206] on div "duration : 1.05 , ease : "power2.inOut" , absolute : true , scale : true , nest…" at bounding box center [281, 208] width 202 height 281
click at [279, 239] on div "duration : 1.05 , ease : "power2.inOut" , absolute : true , scale : true , nest…" at bounding box center [281, 208] width 202 height 281
click at [356, 55] on button "Save" at bounding box center [359, 53] width 36 height 13
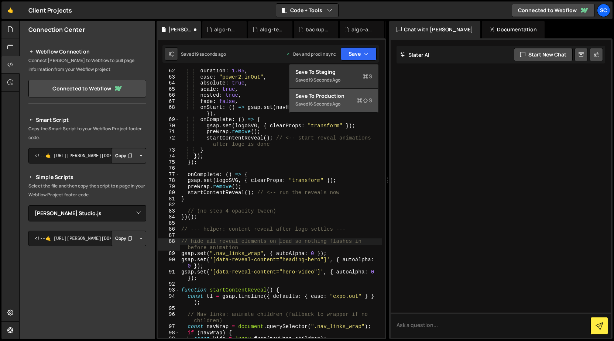
click at [347, 99] on div "Save to Production S" at bounding box center [333, 95] width 77 height 7
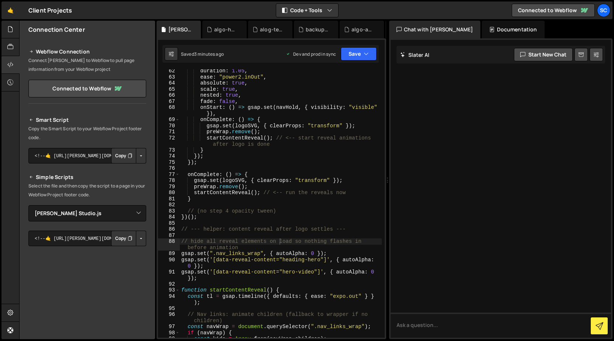
click at [253, 136] on div "duration : 1.05 , ease : "power2.inOut" , absolute : true , scale : true , nest…" at bounding box center [281, 208] width 202 height 281
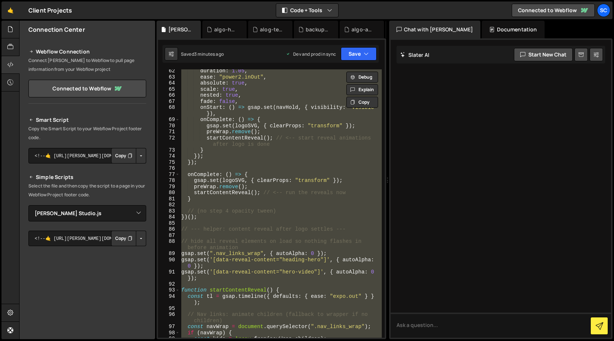
paste textarea ")();"
type textarea "})();"
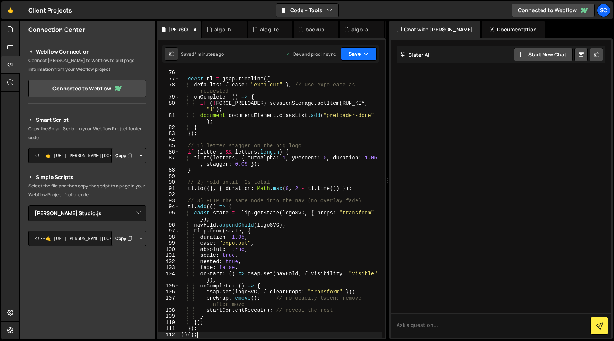
click at [359, 49] on button "Save" at bounding box center [359, 53] width 36 height 13
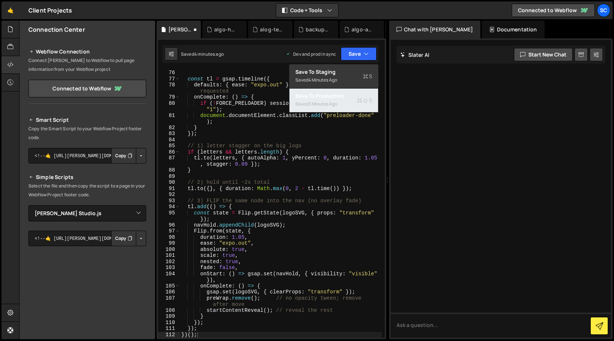
drag, startPoint x: 354, startPoint y: 97, endPoint x: 350, endPoint y: 97, distance: 4.4
click at [354, 97] on div "Save to Production S" at bounding box center [333, 95] width 77 height 7
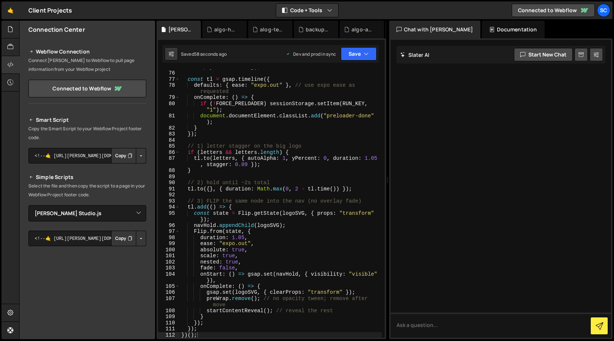
click at [279, 137] on div "if ( letters && letters . length ) gsap . set ( letters , { autoAlpha : 0 , yPe…" at bounding box center [281, 201] width 202 height 287
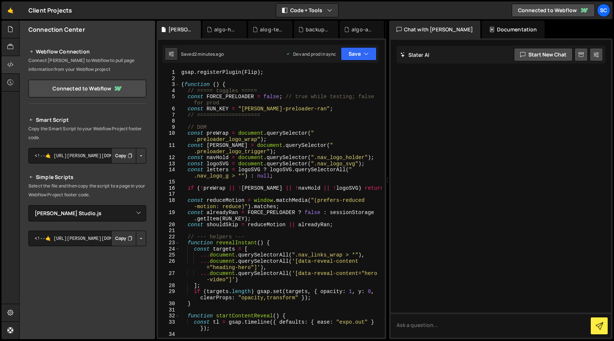
scroll to position [0, 0]
click at [284, 179] on div "gsap . registerPlugin ( Flip ) ; ( function ( ) { // ===== toggles ===== const …" at bounding box center [281, 212] width 202 height 287
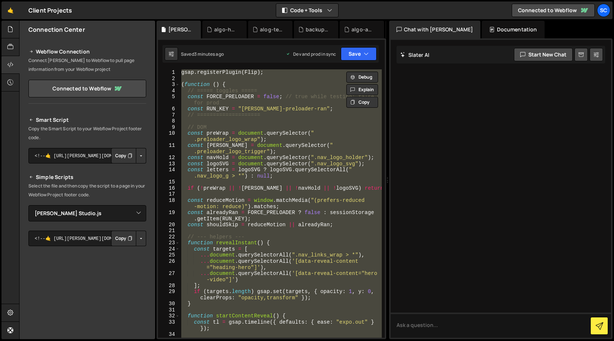
paste textarea
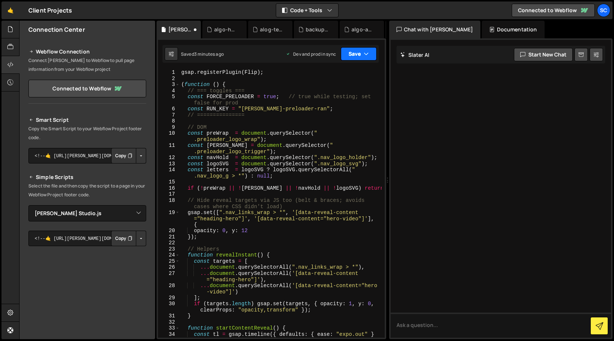
click at [363, 57] on button "Save" at bounding box center [359, 53] width 36 height 13
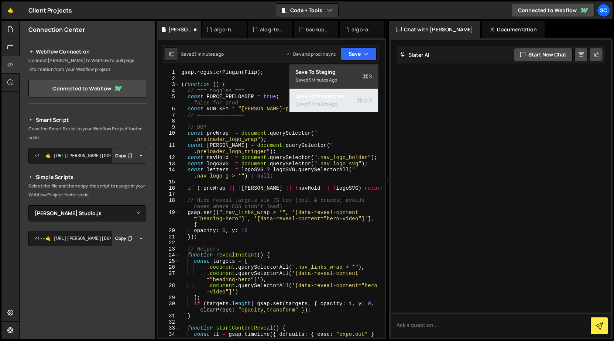
click at [347, 99] on div "Save to Production S" at bounding box center [333, 95] width 77 height 7
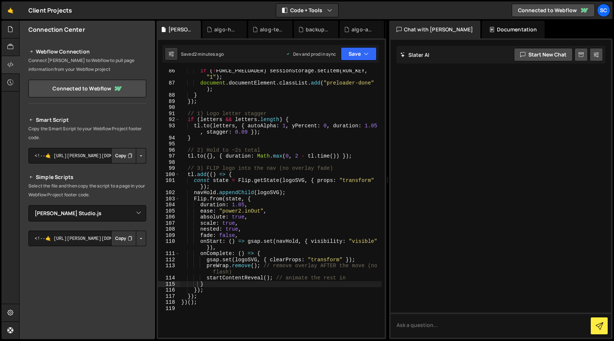
scroll to position [684, 0]
click at [197, 252] on div "if ( ! FORCE_PRELOADER ) sessionStorage . setItem ( RUN_KEY , "1" ) ; document …" at bounding box center [281, 211] width 202 height 287
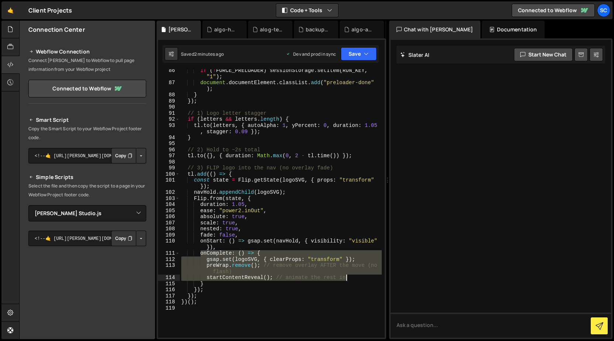
drag, startPoint x: 199, startPoint y: 253, endPoint x: 299, endPoint y: 250, distance: 100.5
click at [353, 276] on div "if ( ! FORCE_PRELOADER ) sessionStorage . setItem ( RUN_KEY , "1" ) ; document …" at bounding box center [281, 211] width 202 height 287
paste textarea "}"
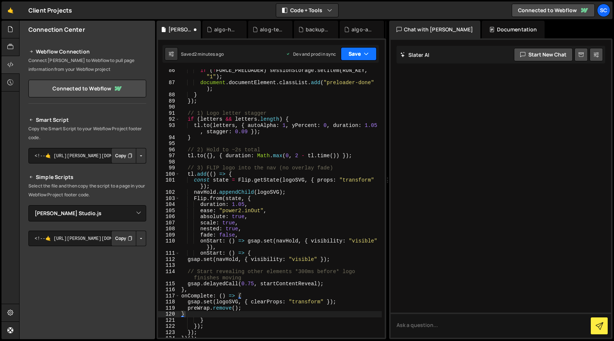
click at [359, 57] on button "Save" at bounding box center [359, 53] width 36 height 13
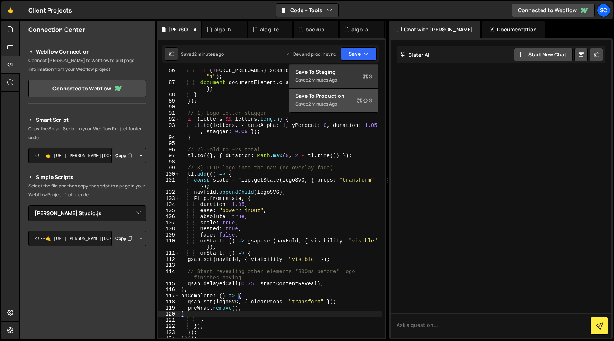
click at [353, 97] on div "Save to Production S" at bounding box center [333, 95] width 77 height 7
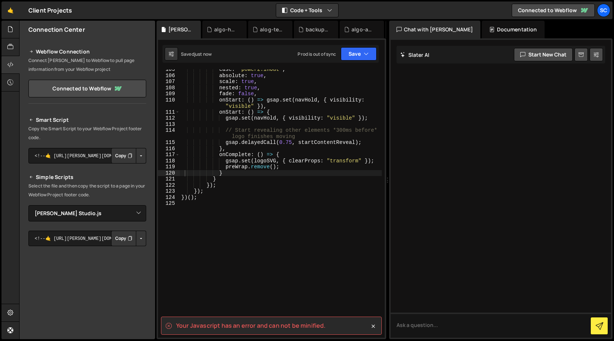
scroll to position [825, 0]
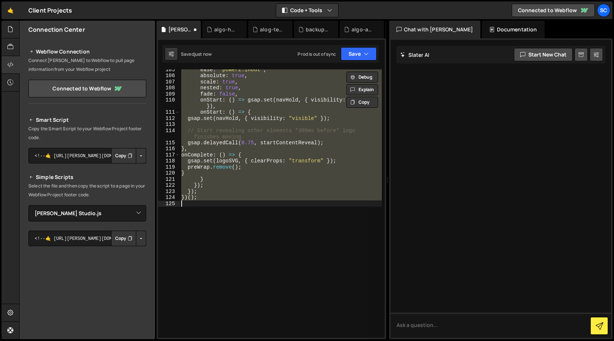
click at [233, 197] on div "ease : "power2.inOut" , absolute : true , scale : true , nested : true , fade :…" at bounding box center [281, 203] width 202 height 268
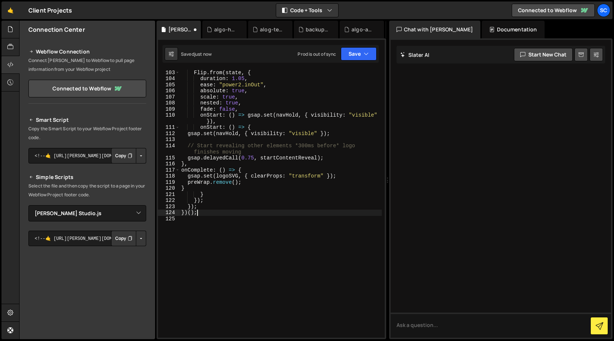
scroll to position [822, 0]
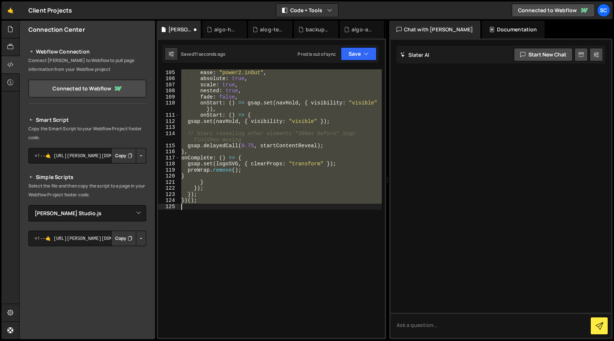
type textarea "preWrap.remove(); // remove overlay AFTER the move (no flash) startContentRevea…"
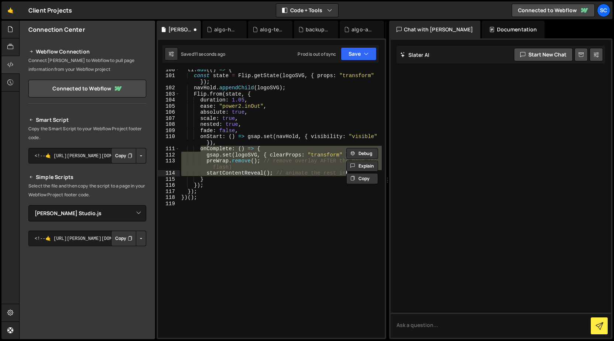
scroll to position [789, 0]
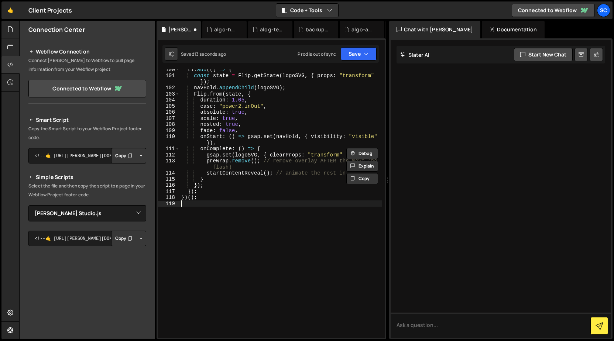
drag, startPoint x: 249, startPoint y: 226, endPoint x: 255, endPoint y: 224, distance: 6.2
click at [249, 226] on div "tl . add (( ) => { const state = Flip . getState ( logoSVG , { props : "transfo…" at bounding box center [281, 206] width 202 height 281
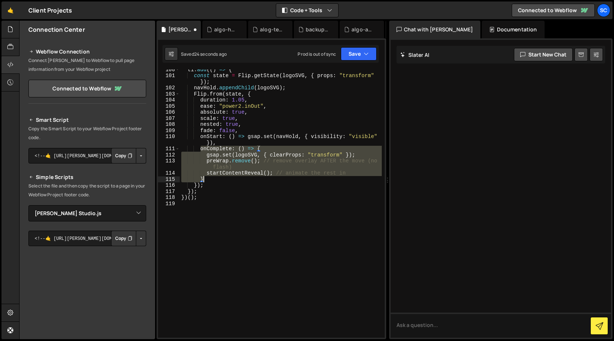
drag, startPoint x: 200, startPoint y: 148, endPoint x: 222, endPoint y: 177, distance: 36.3
click at [222, 177] on div "tl . add (( ) => { const state = Flip . getState ( logoSVG , { props : "transfo…" at bounding box center [281, 206] width 202 height 281
paste textarea
type textarea "}"
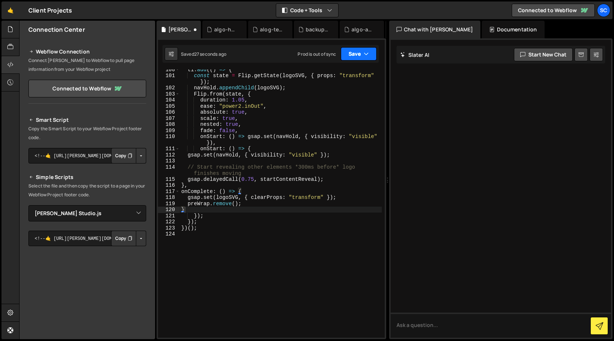
click at [355, 55] on button "Save" at bounding box center [359, 53] width 36 height 13
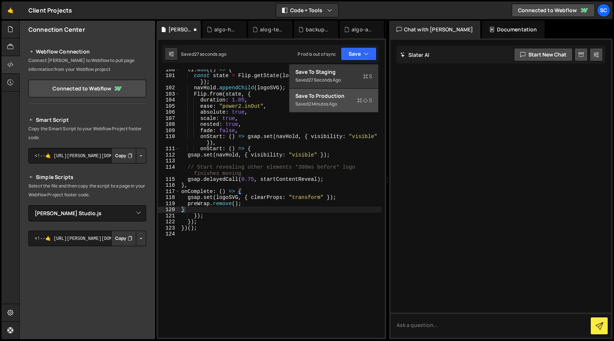
click at [340, 102] on div "Saved 2 minutes ago" at bounding box center [333, 104] width 77 height 9
